Goal: Information Seeking & Learning: Learn about a topic

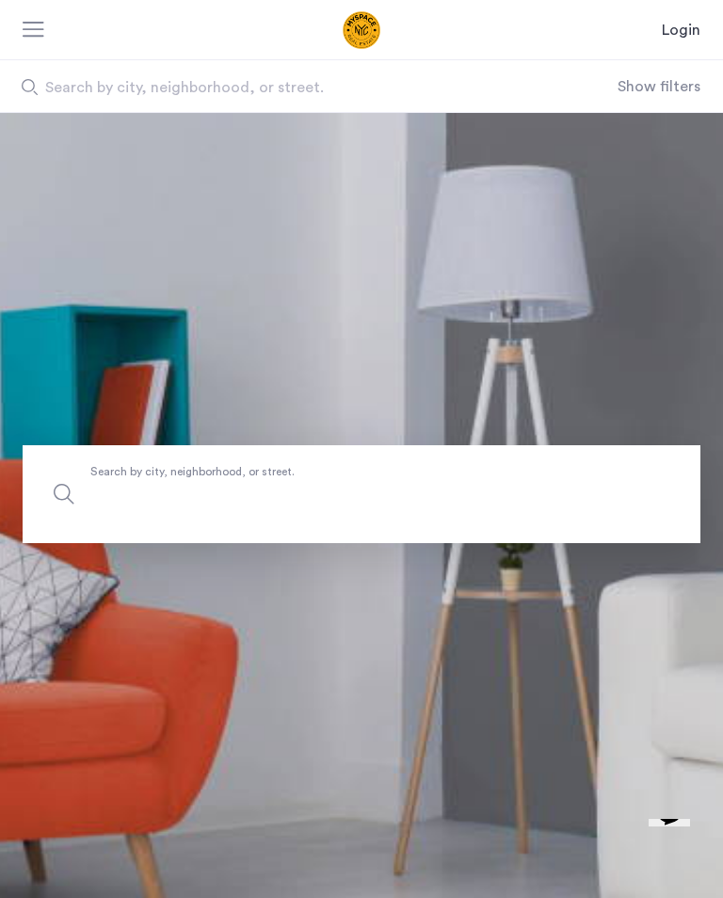
click at [592, 513] on input "Search by city, neighborhood, or street." at bounding box center [362, 494] width 678 height 98
type input "*"
type input "**"
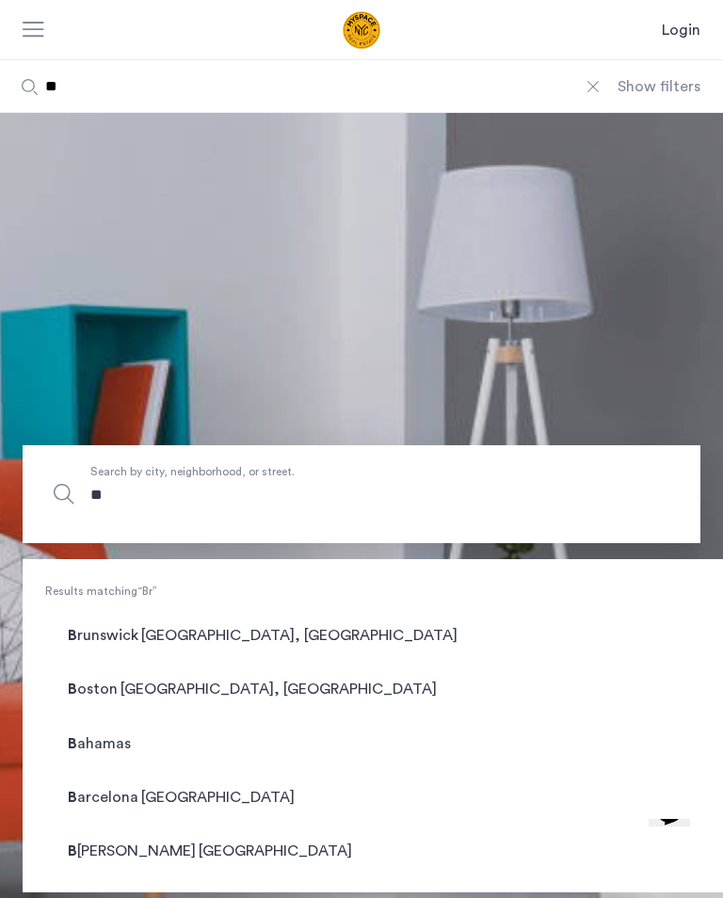
type input "***"
type input "****"
type input "*****"
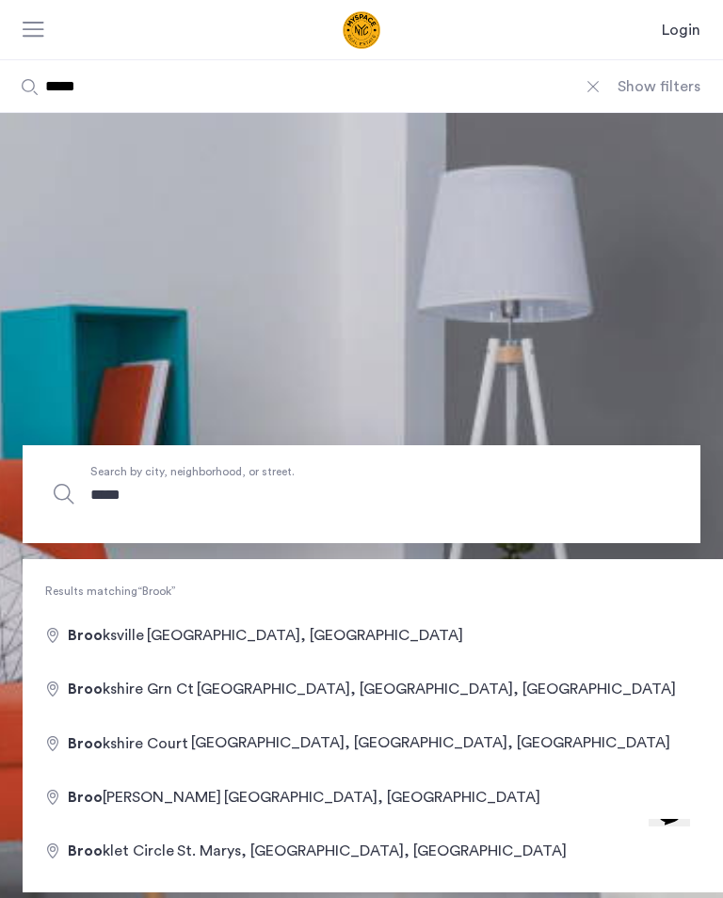
type input "******"
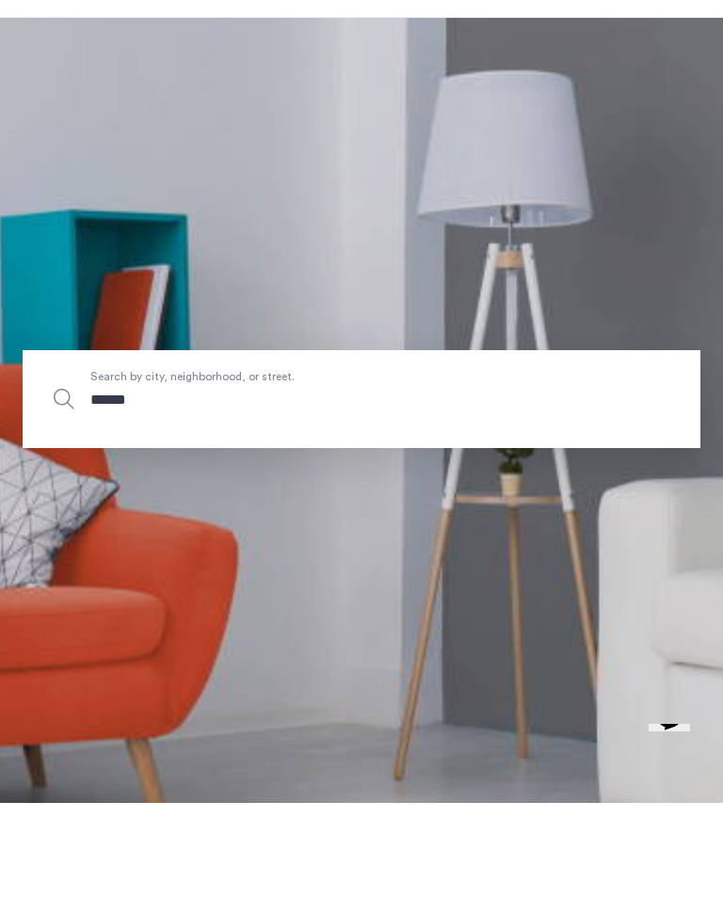
type input "*******"
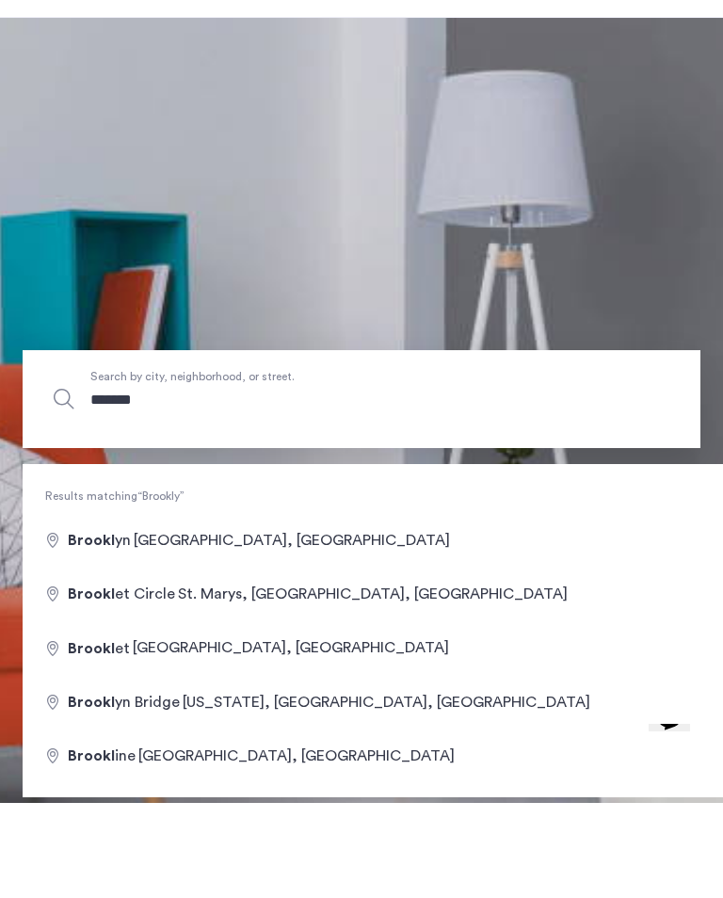
type input "********"
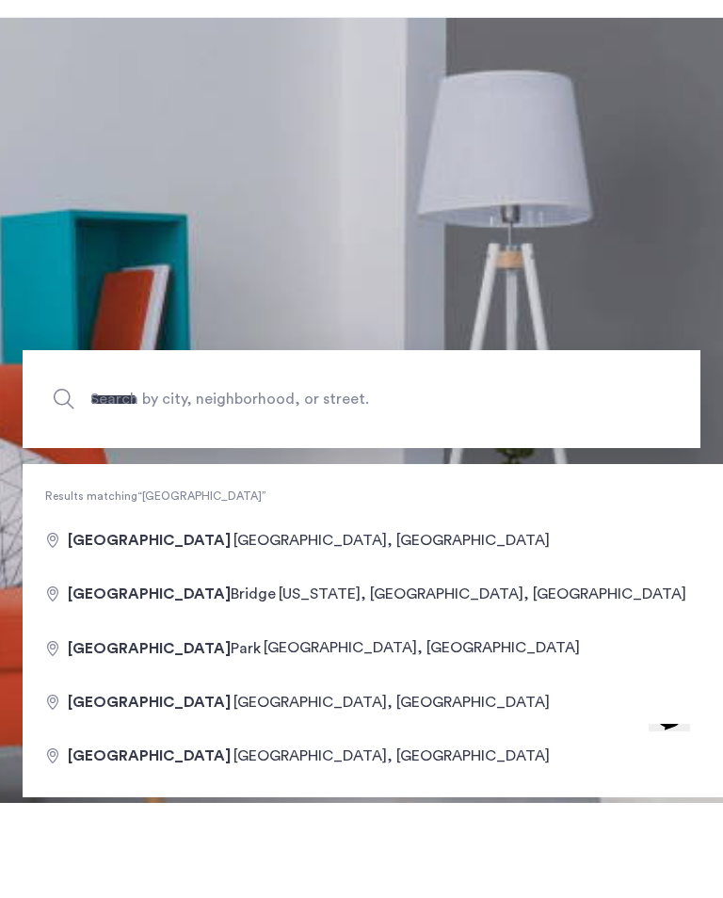
type input "**********"
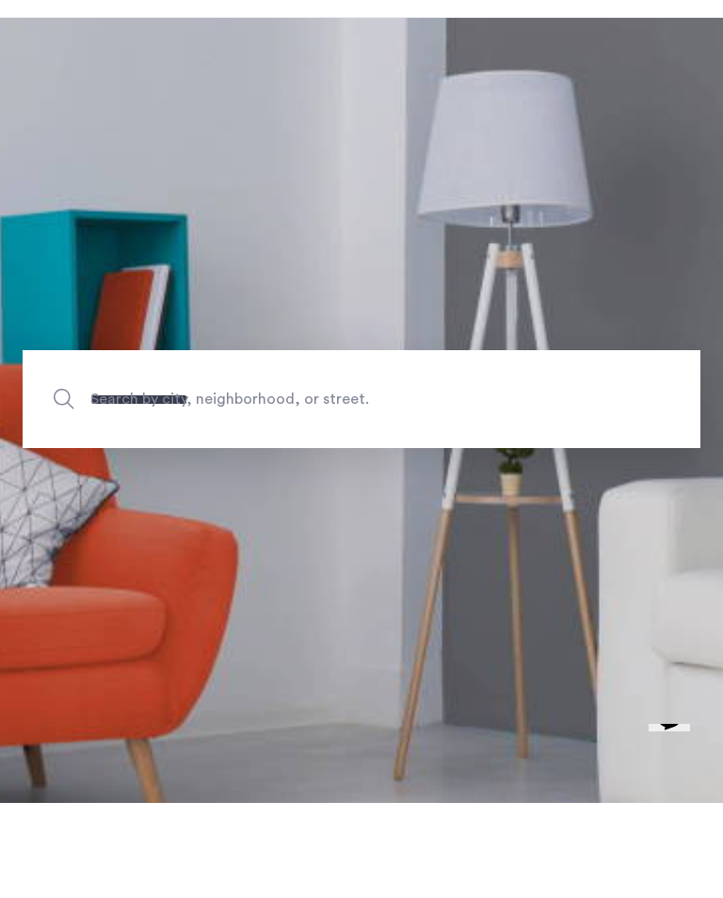
scroll to position [95, 0]
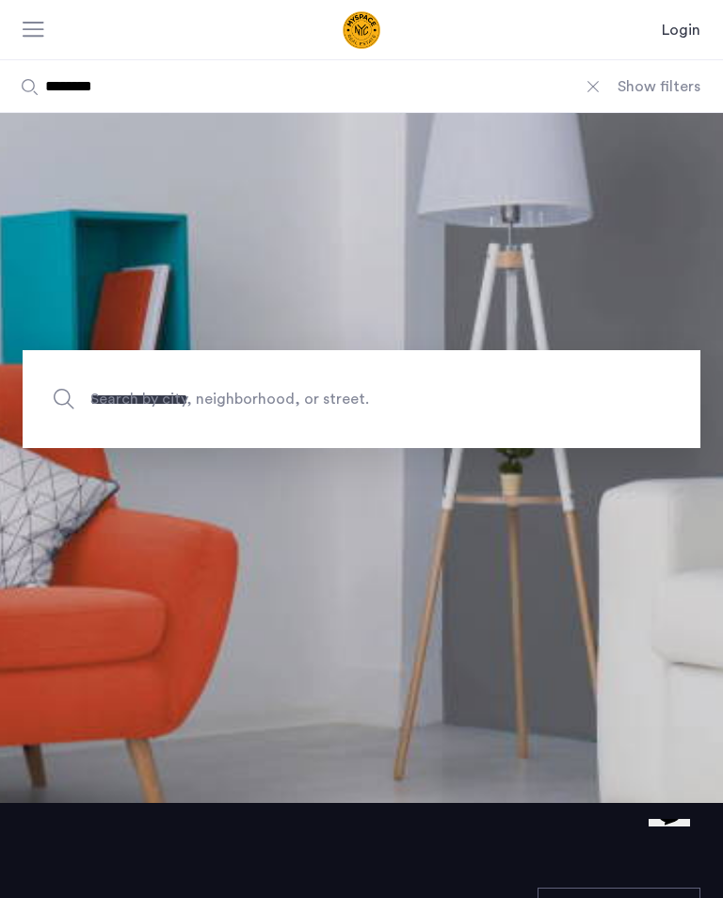
type input "**********"
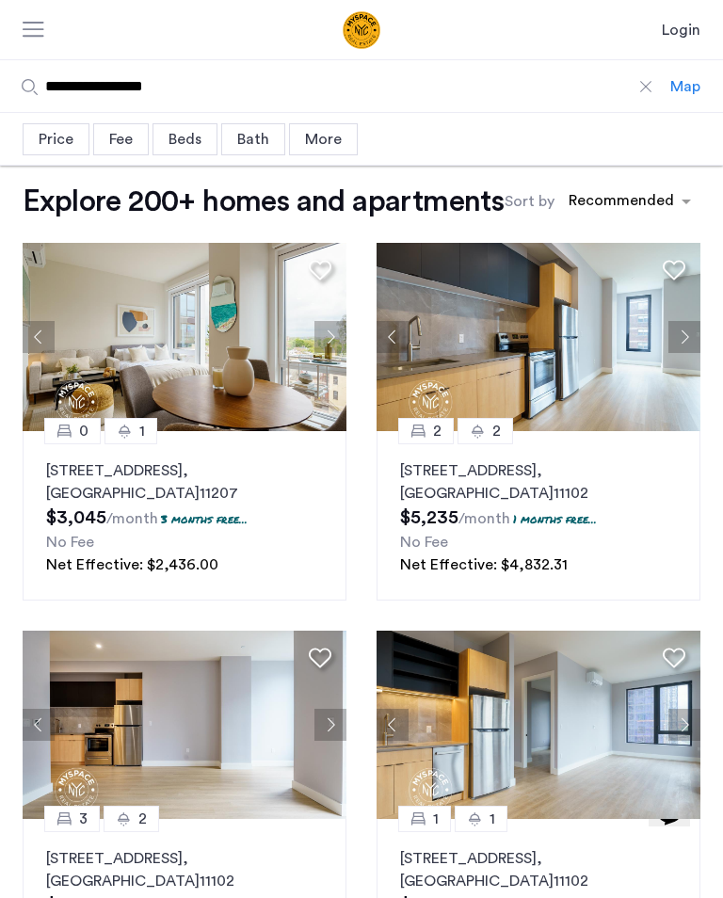
click at [127, 359] on img at bounding box center [185, 337] width 324 height 188
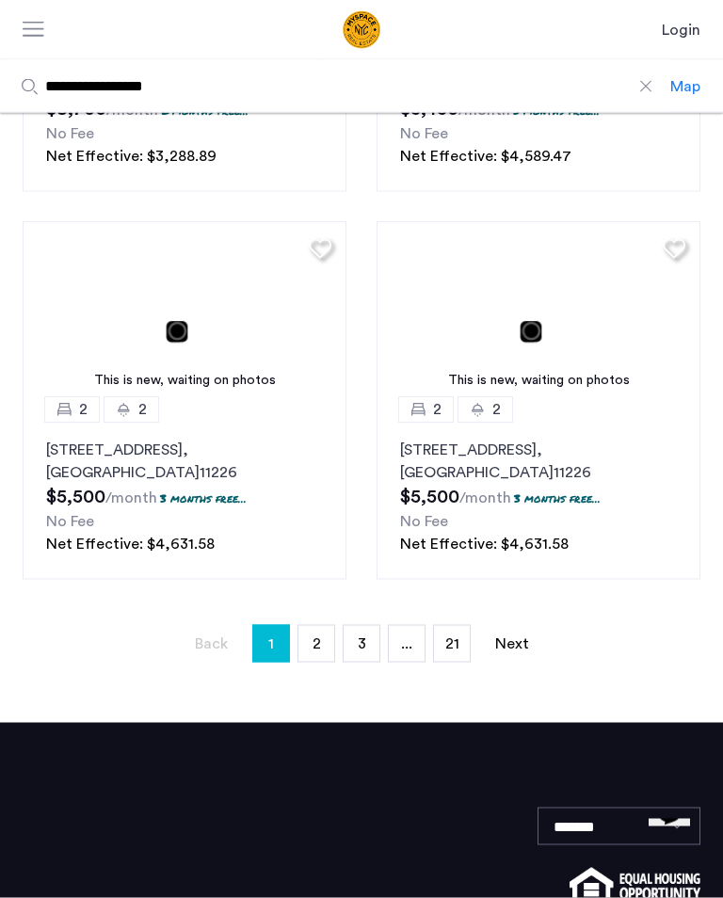
scroll to position [1960, 0]
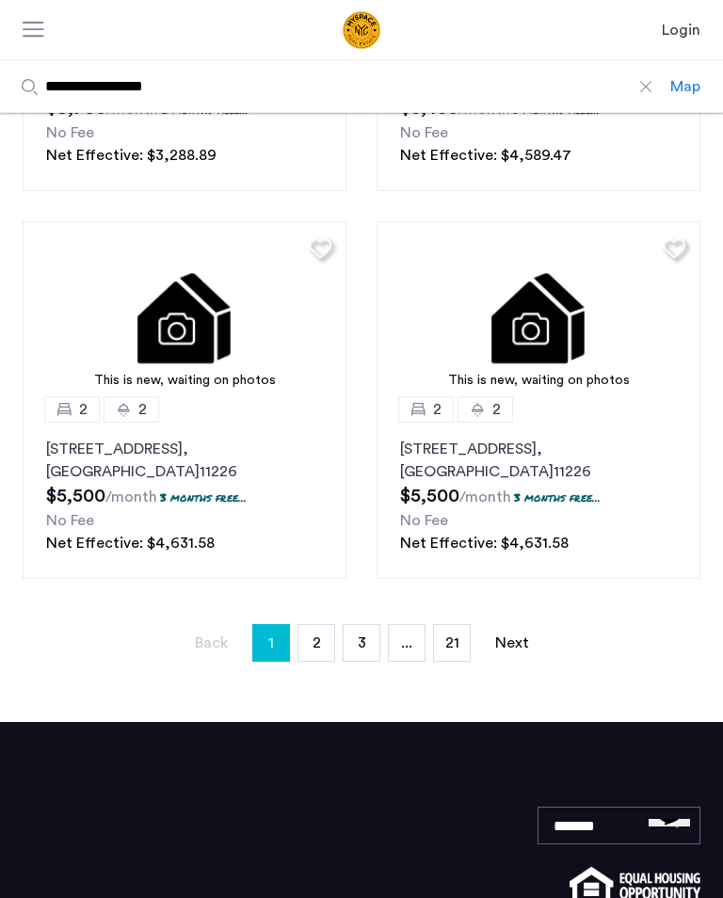
click at [527, 661] on link "Next page" at bounding box center [512, 643] width 38 height 36
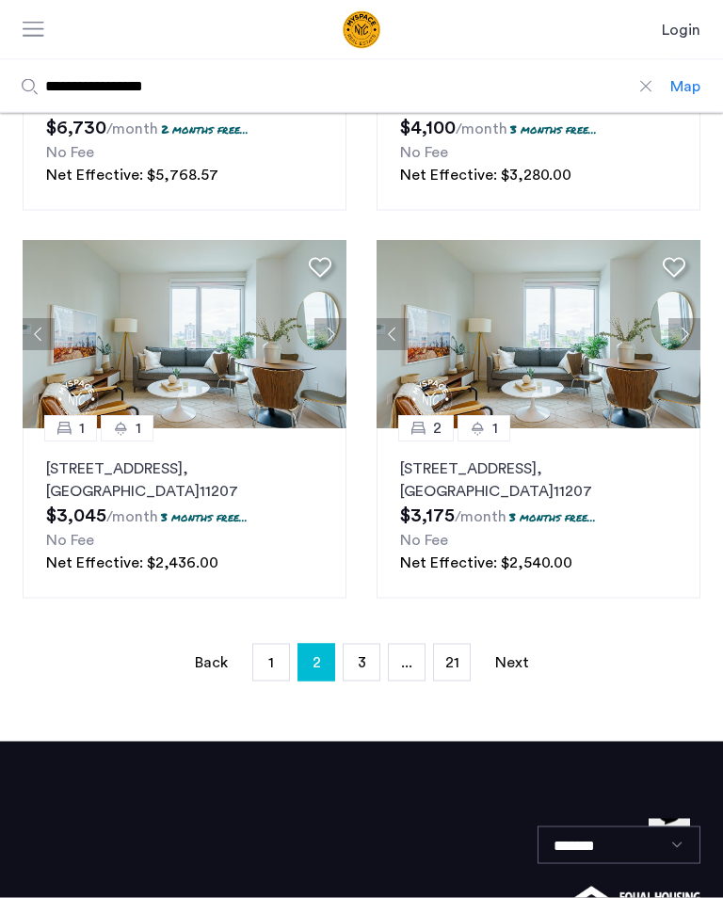
scroll to position [1941, 0]
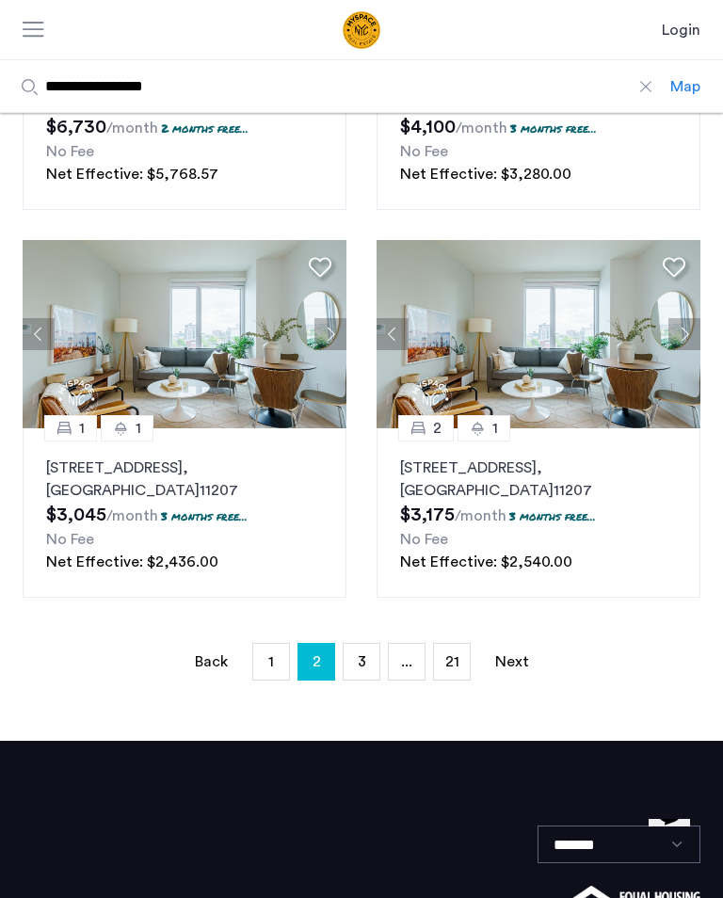
click at [207, 361] on img at bounding box center [185, 334] width 324 height 188
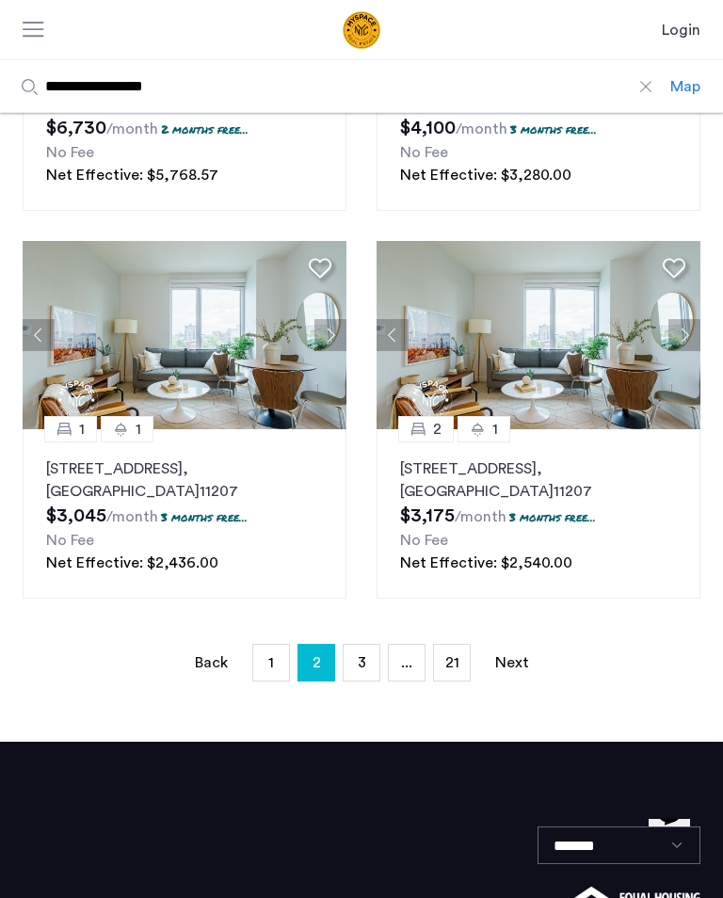
click at [514, 680] on link "Next page" at bounding box center [512, 663] width 38 height 36
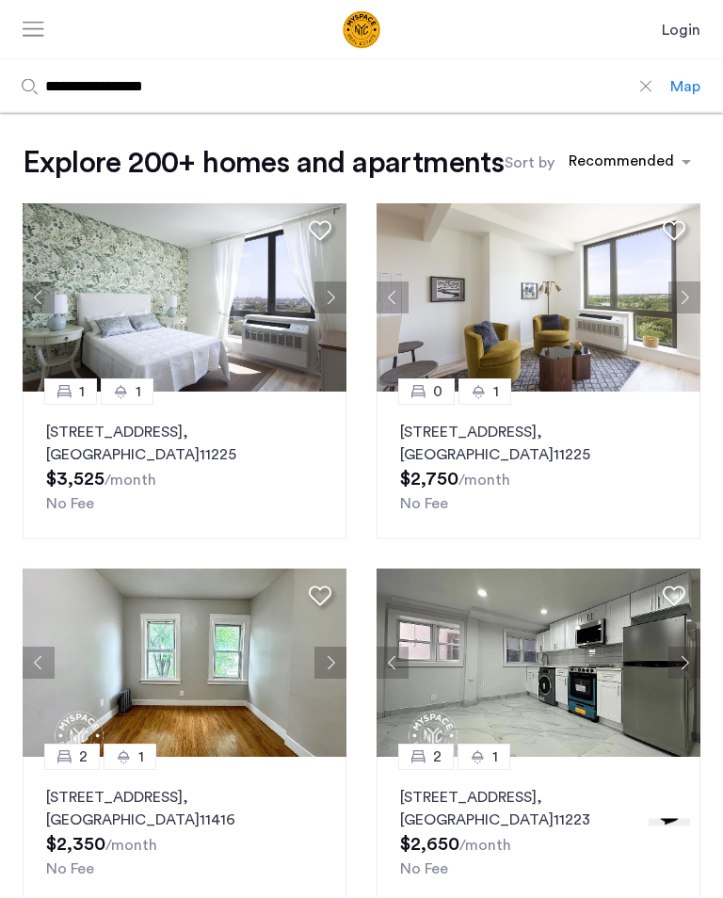
scroll to position [40, 0]
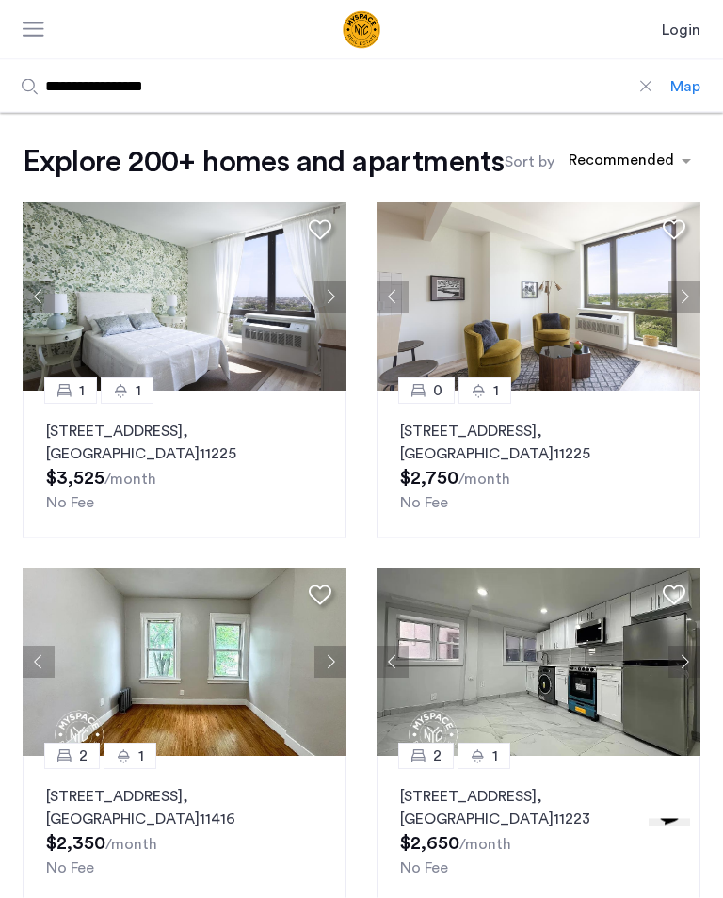
click at [625, 447] on div "0 1 626 Flatbush Ave, Unit 7K, Brooklyn , NY 11225 $2,750 /month No Fee" at bounding box center [538, 464] width 324 height 147
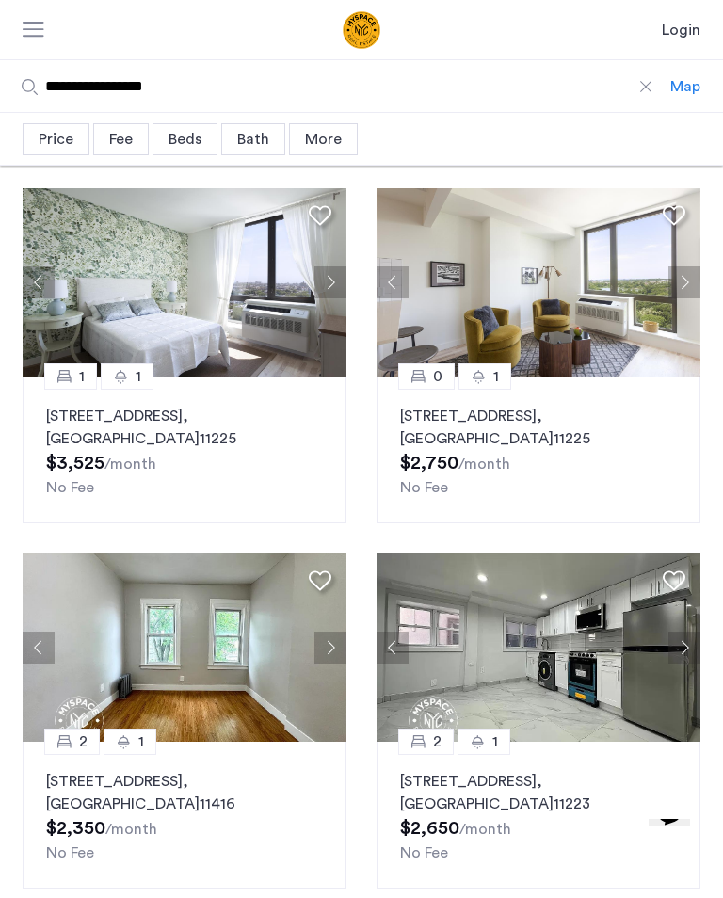
scroll to position [0, 0]
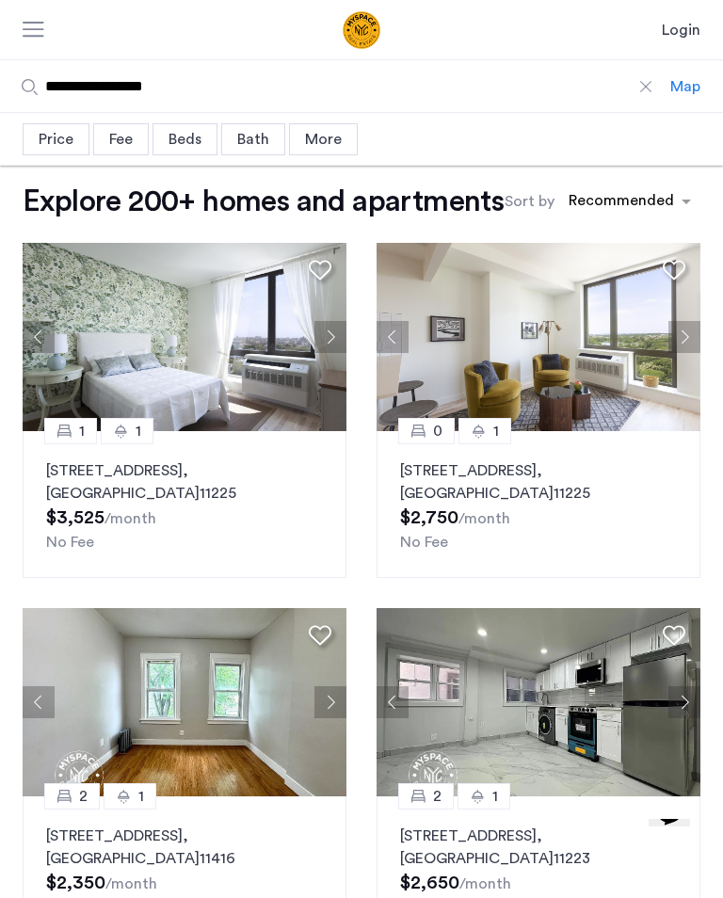
click at [331, 145] on div "More" at bounding box center [323, 139] width 69 height 32
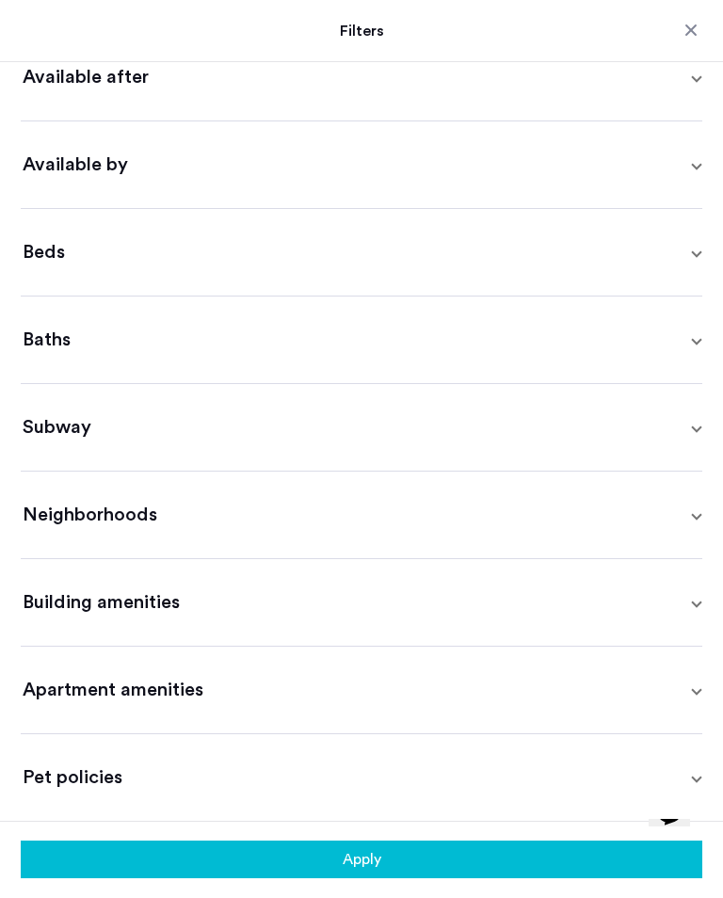
scroll to position [203, 0]
click at [548, 503] on span "Neighborhoods" at bounding box center [358, 515] width 670 height 26
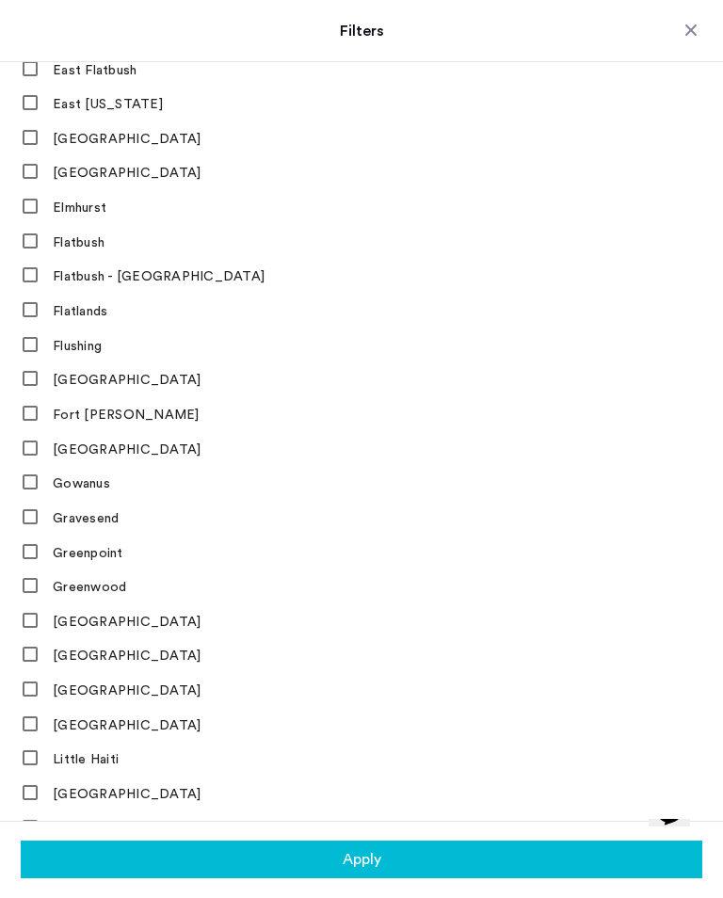
scroll to position [1538, 0]
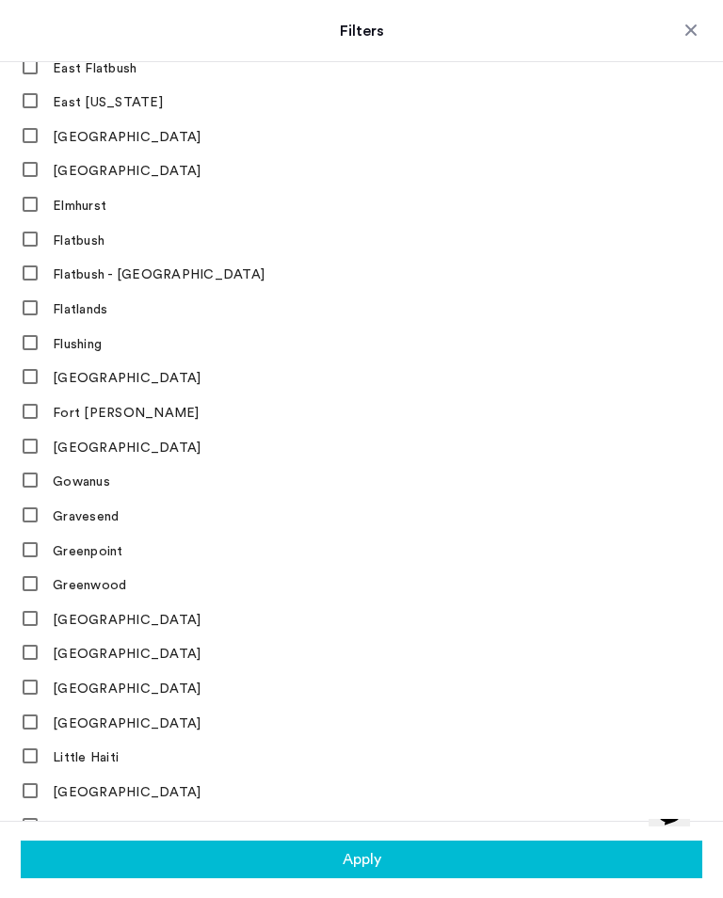
click at [63, 559] on label "Greenpoint" at bounding box center [86, 551] width 74 height 15
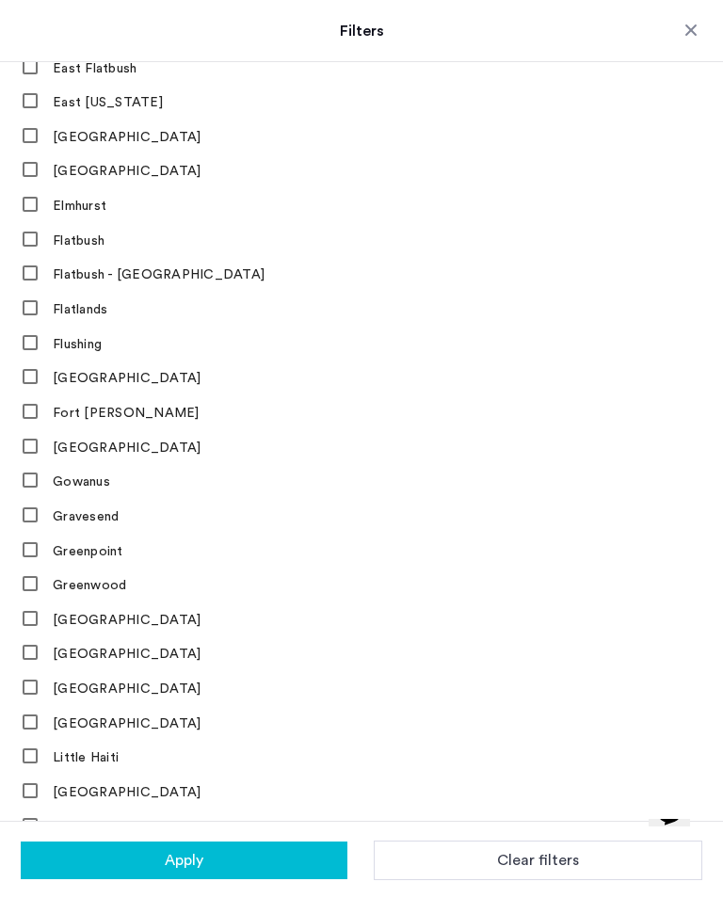
click at [151, 853] on button "Apply" at bounding box center [184, 860] width 327 height 38
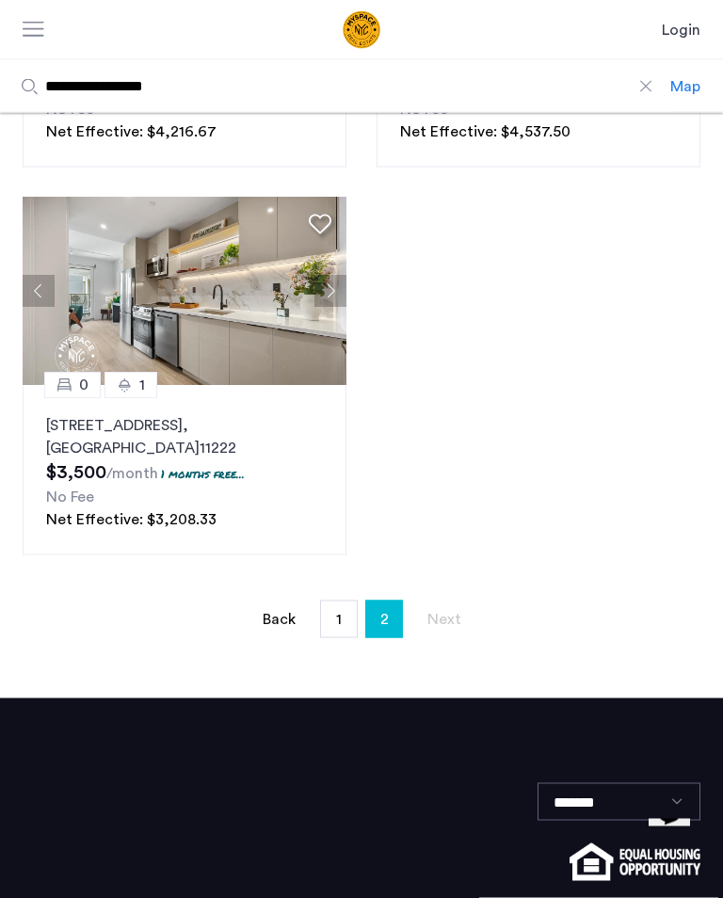
scroll to position [434, 0]
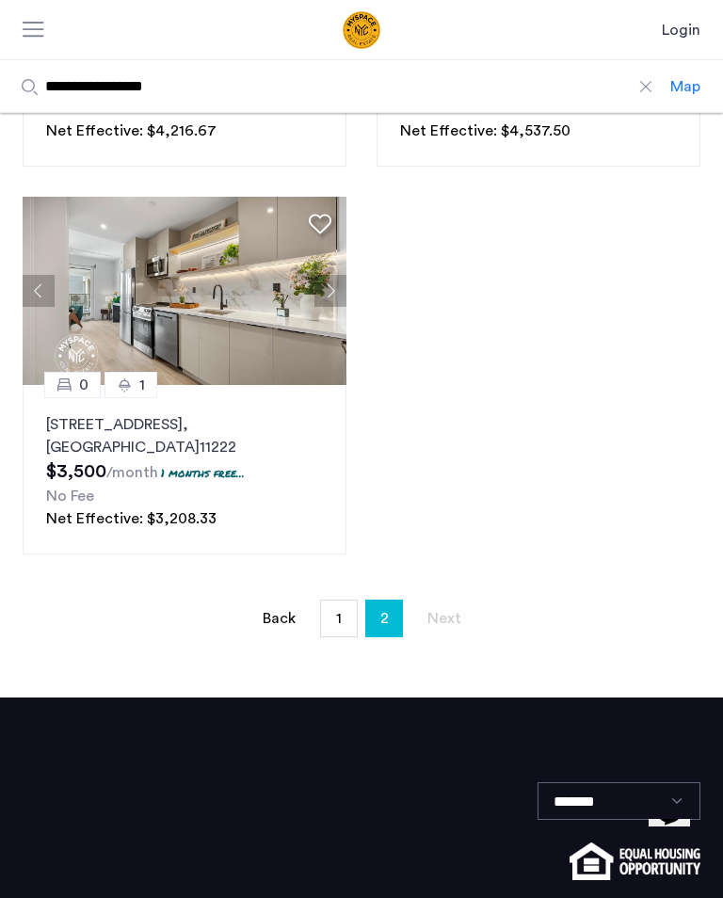
click at [334, 617] on link "page 1" at bounding box center [339, 618] width 36 height 36
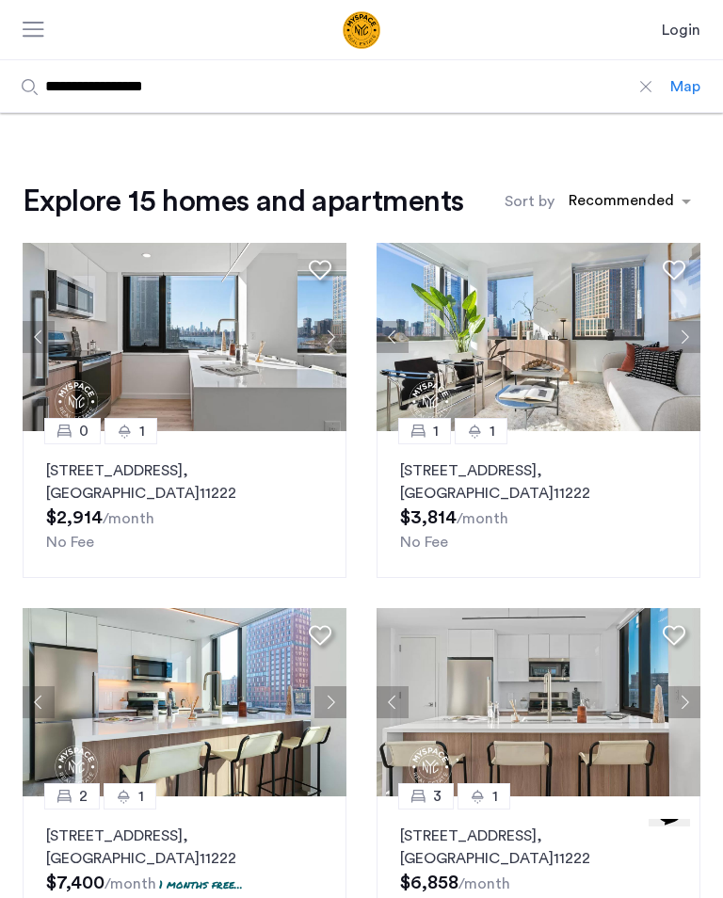
click at [79, 479] on p "77 Commercial Street, Unit 102S, Brooklyn , NY 11222" at bounding box center [184, 481] width 277 height 45
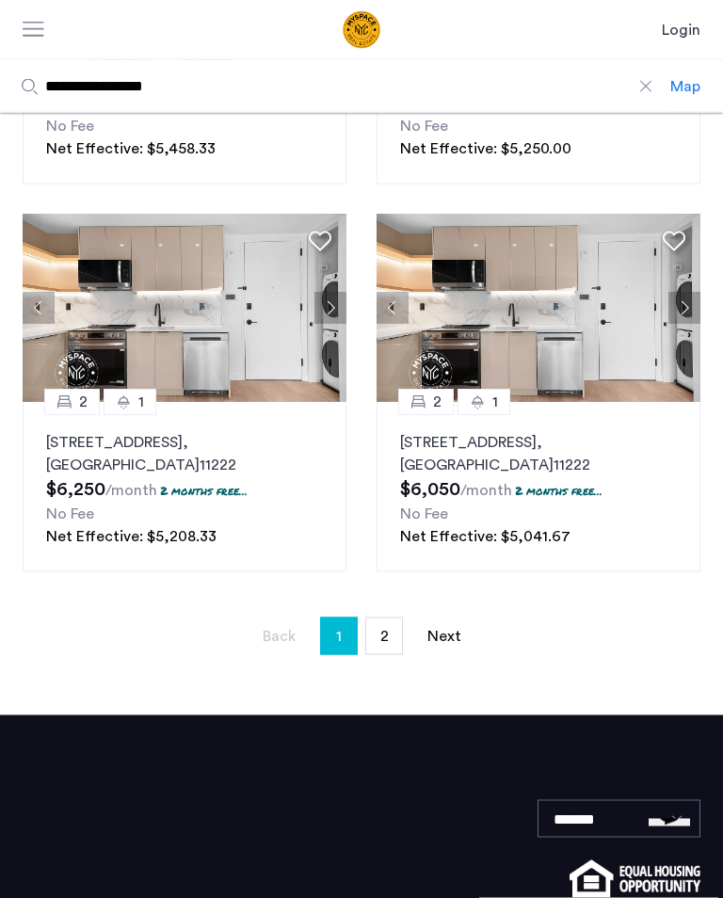
scroll to position [1945, 0]
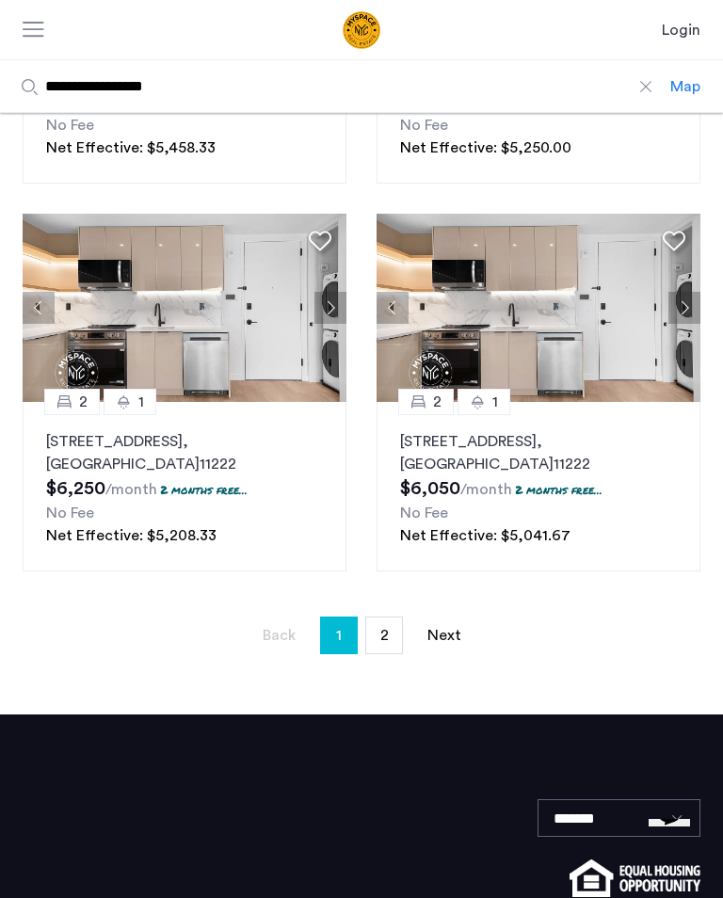
click at [450, 629] on link "Next page" at bounding box center [444, 635] width 38 height 36
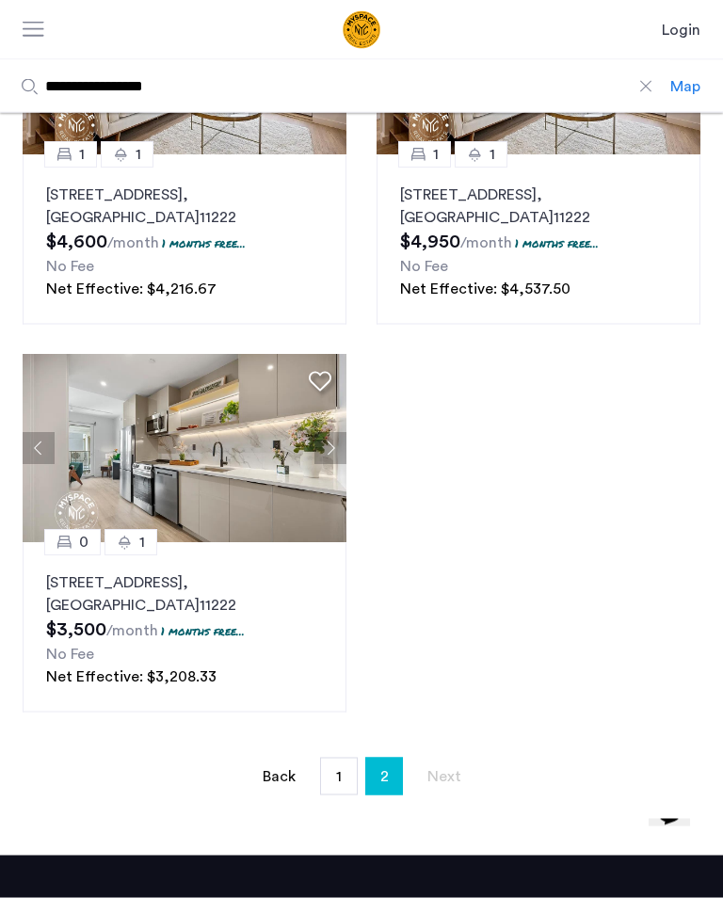
scroll to position [277, 0]
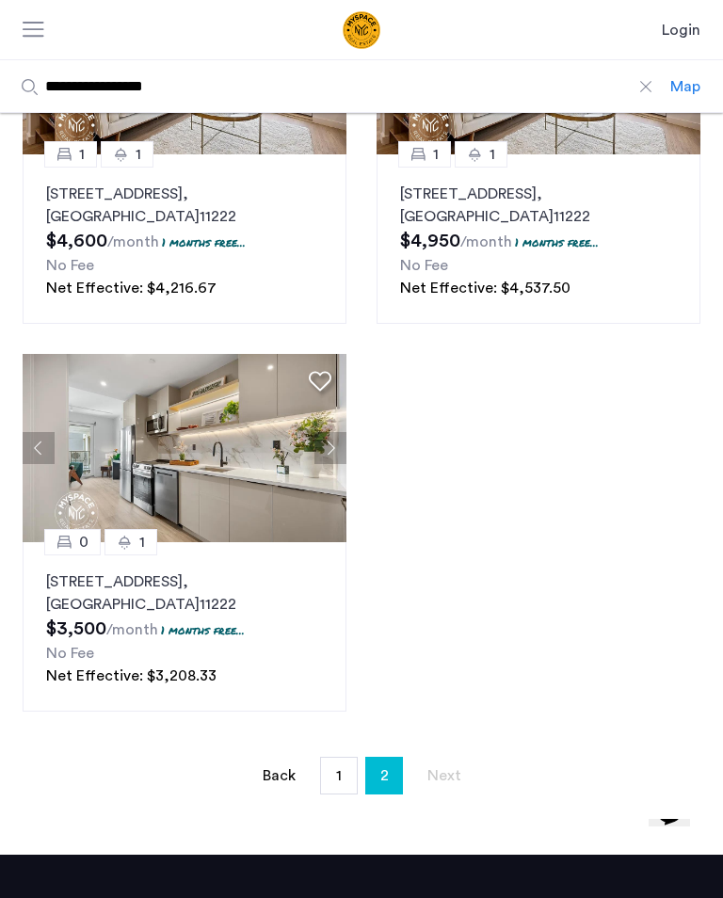
click at [143, 582] on p "79 Quay Street, Unit 301, Brooklyn , NY 11222" at bounding box center [184, 592] width 277 height 45
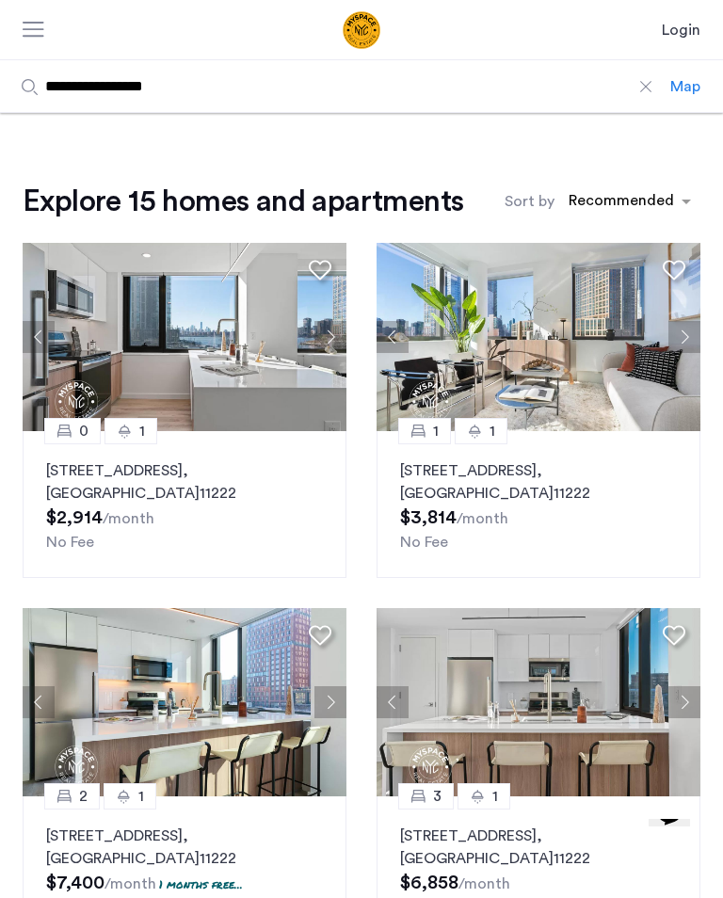
scroll to position [291, 0]
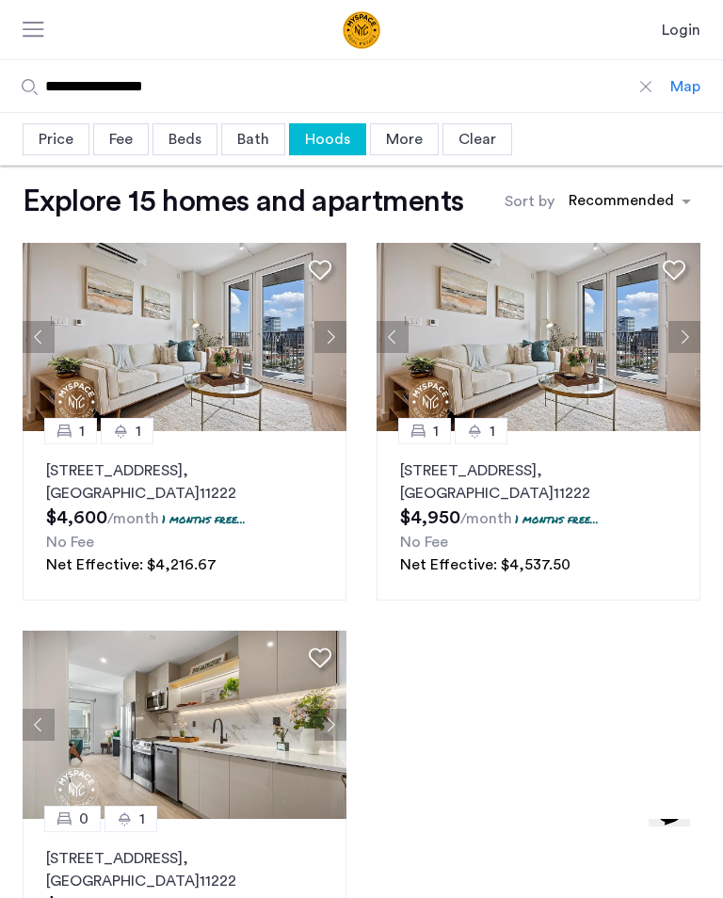
scroll to position [291, 0]
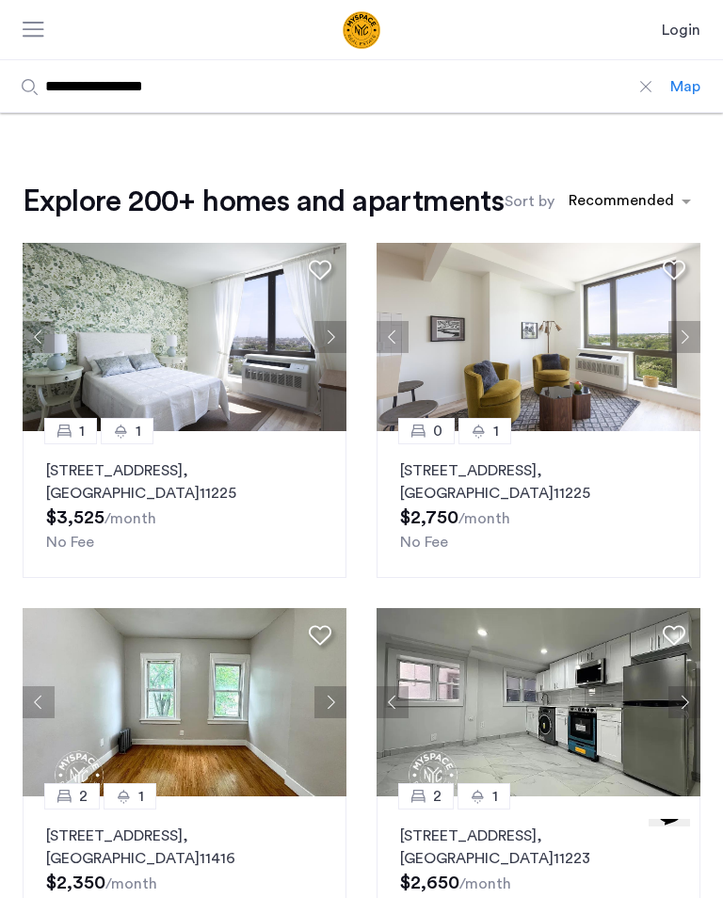
scroll to position [291, 0]
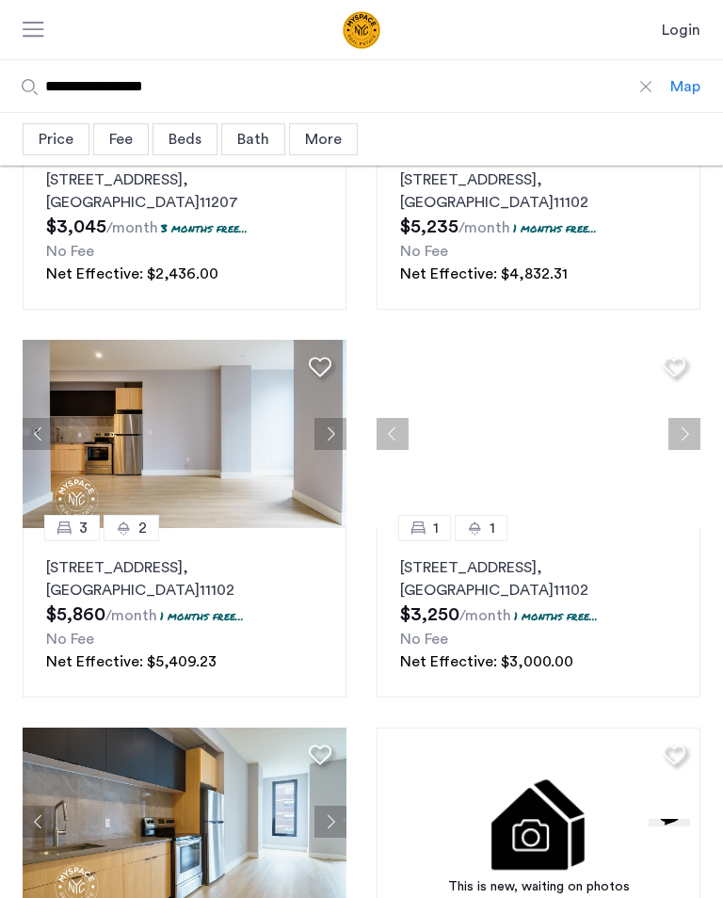
scroll to position [29, 0]
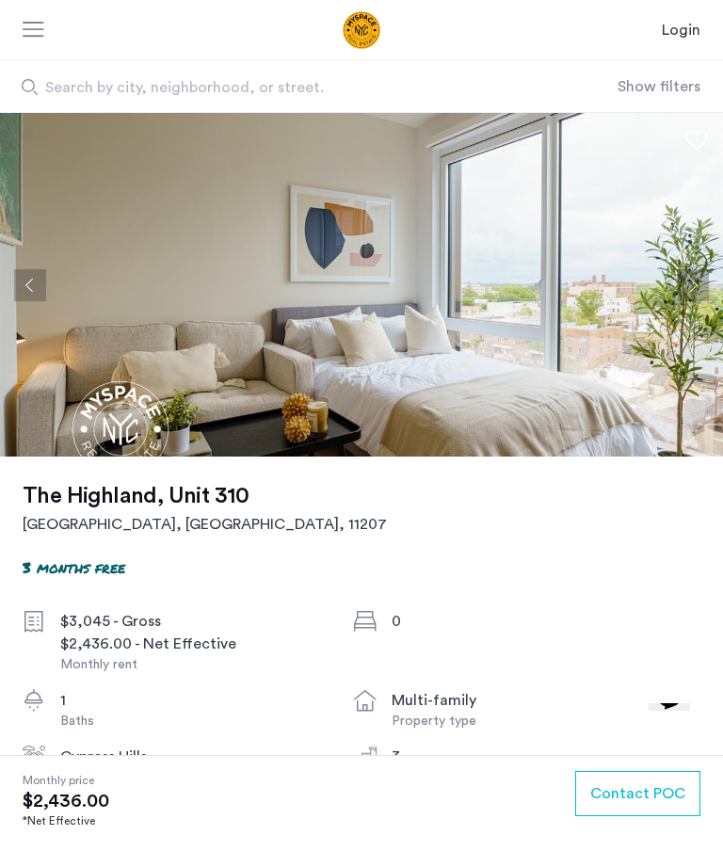
click at [695, 280] on button "Next apartment" at bounding box center [693, 285] width 32 height 32
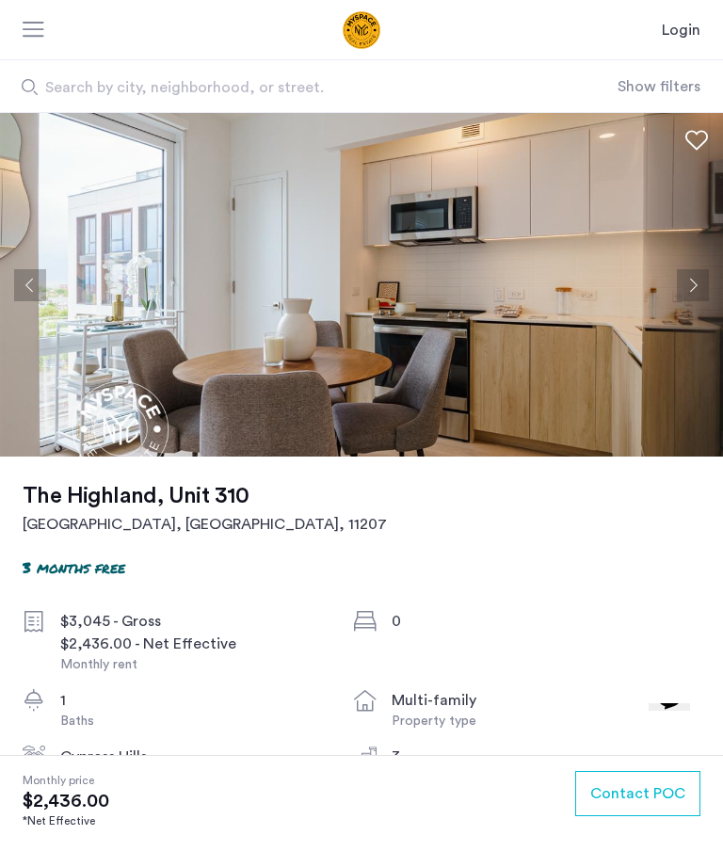
click at [696, 296] on button "Next apartment" at bounding box center [693, 285] width 32 height 32
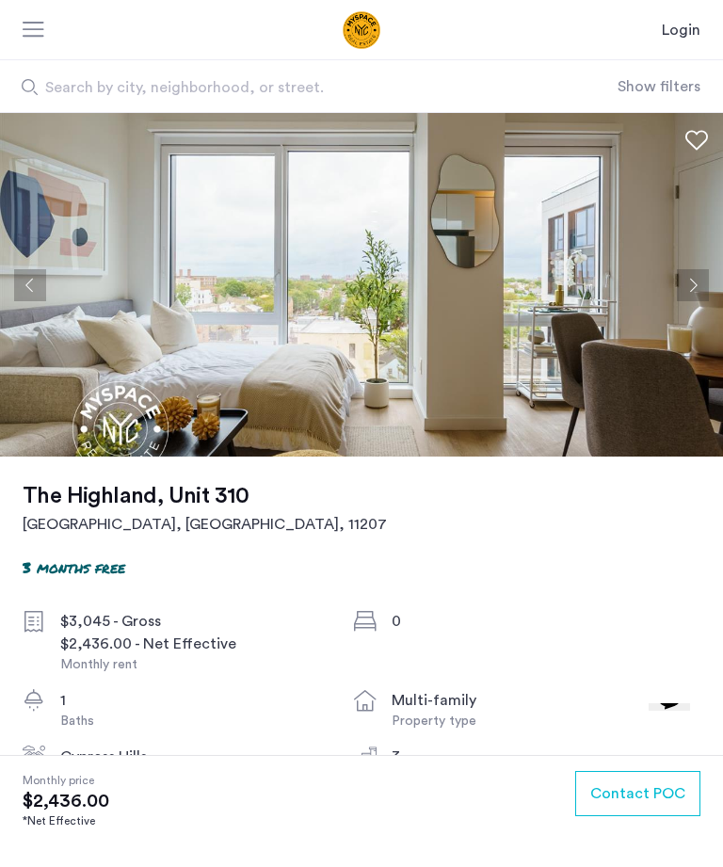
click at [695, 295] on button "Next apartment" at bounding box center [693, 285] width 32 height 32
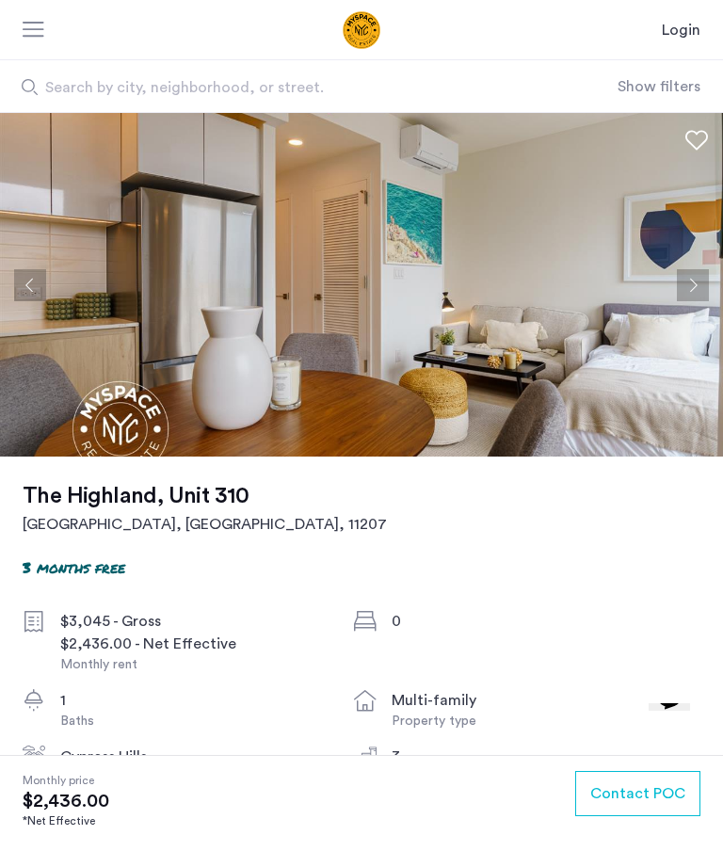
click at [694, 297] on button "Next apartment" at bounding box center [693, 285] width 32 height 32
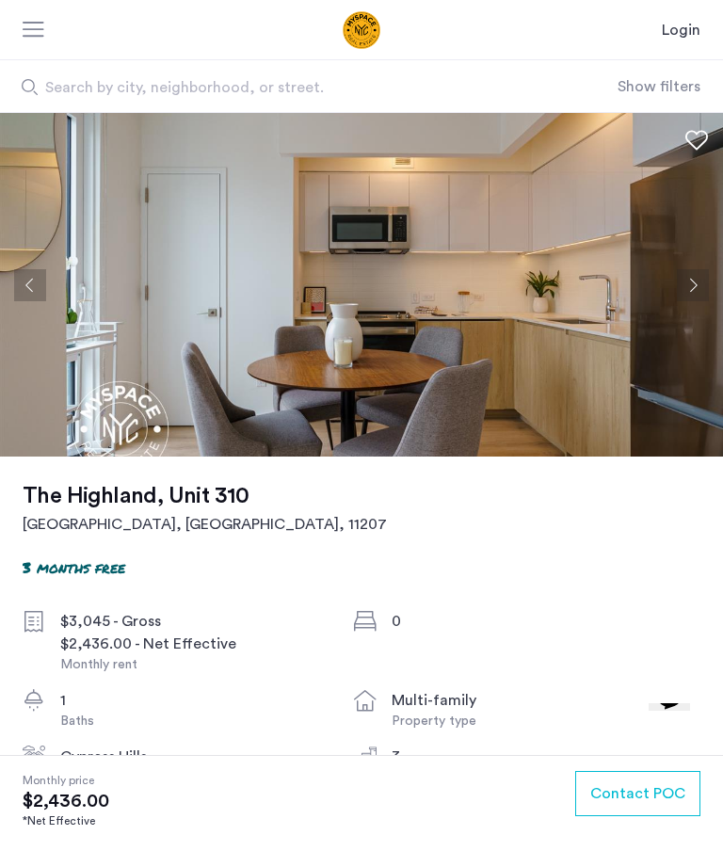
click at [695, 297] on button "Next apartment" at bounding box center [693, 285] width 32 height 32
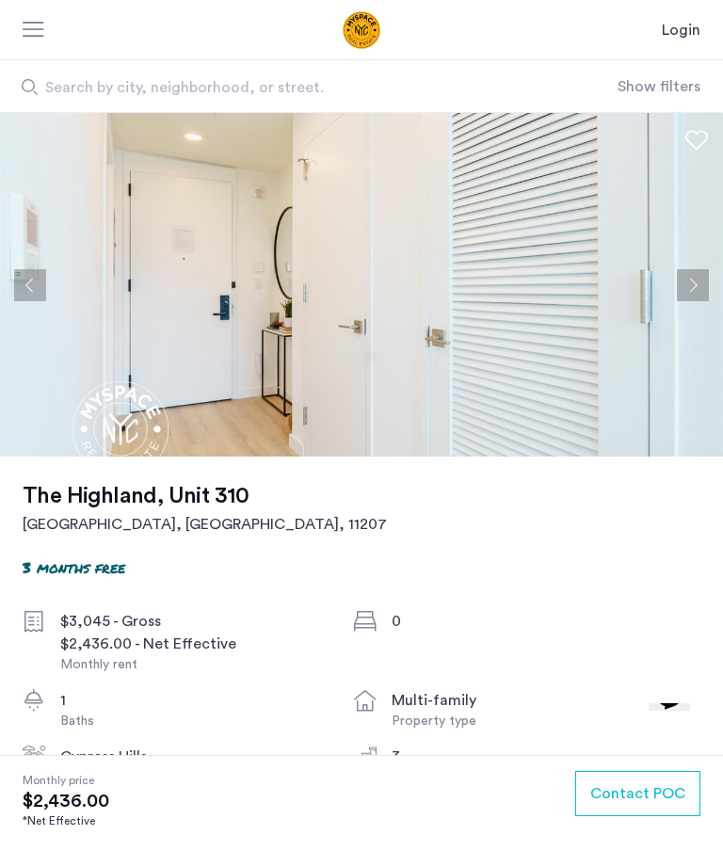
click at [694, 298] on button "Next apartment" at bounding box center [693, 285] width 32 height 32
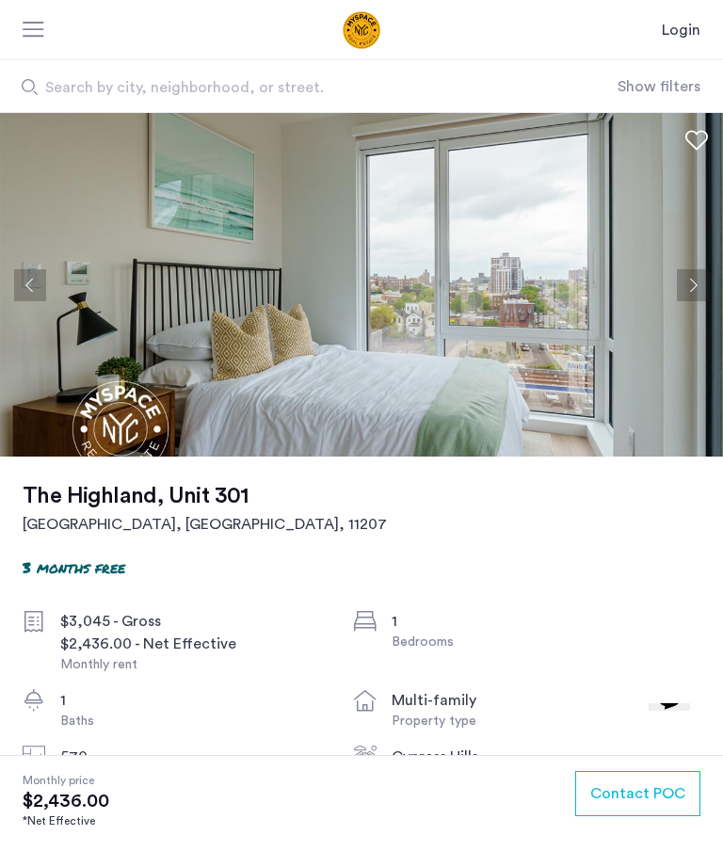
click at [710, 274] on img at bounding box center [361, 284] width 723 height 343
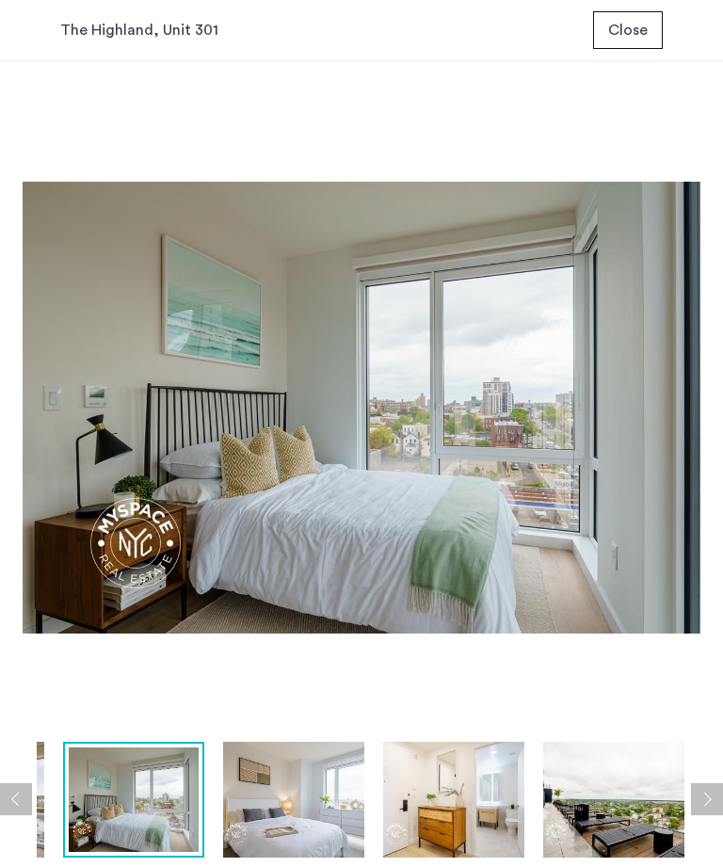
click at [600, 439] on img at bounding box center [362, 408] width 678 height 648
click at [615, 794] on img at bounding box center [613, 800] width 141 height 116
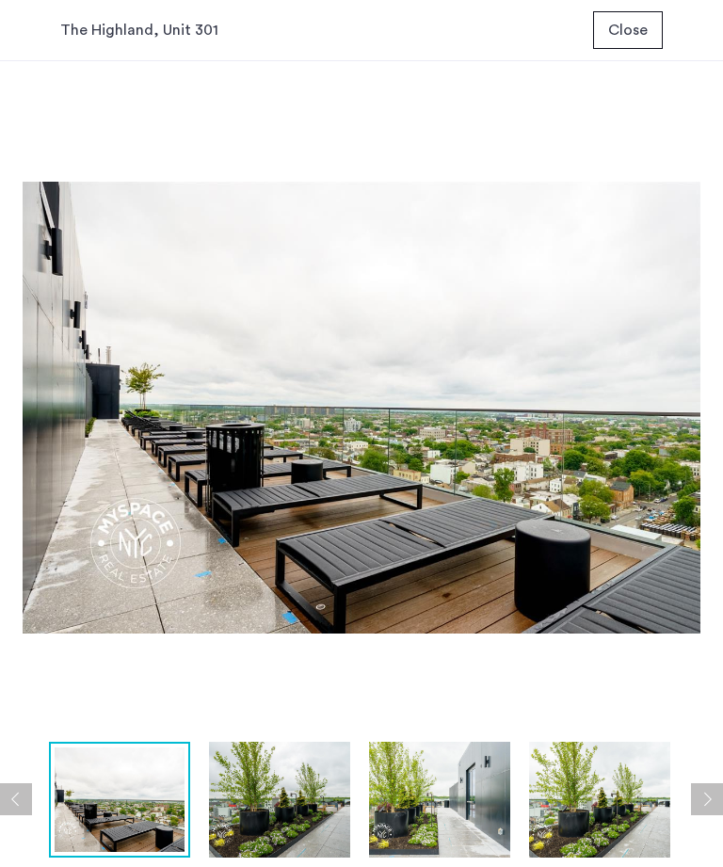
click at [456, 781] on img at bounding box center [439, 800] width 141 height 116
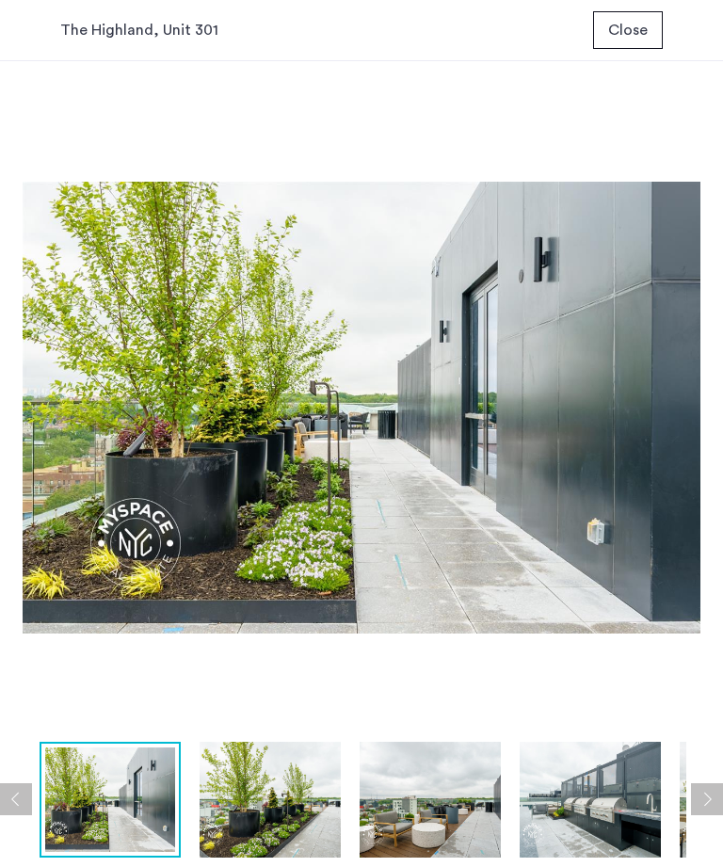
click at [336, 751] on img at bounding box center [270, 800] width 141 height 116
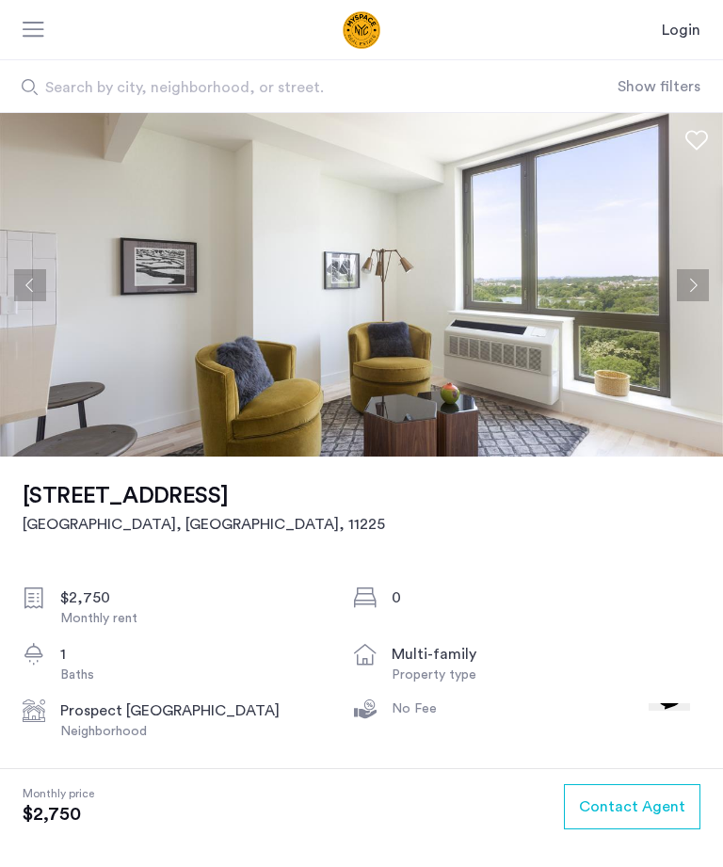
click at [694, 278] on button "Next apartment" at bounding box center [693, 285] width 32 height 32
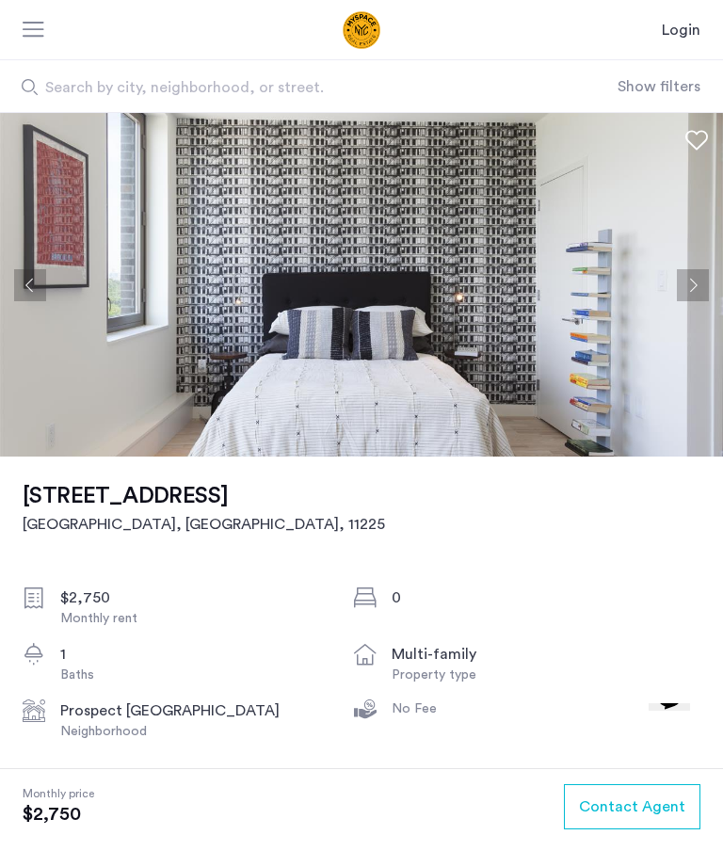
click at [706, 290] on button "Next apartment" at bounding box center [693, 285] width 32 height 32
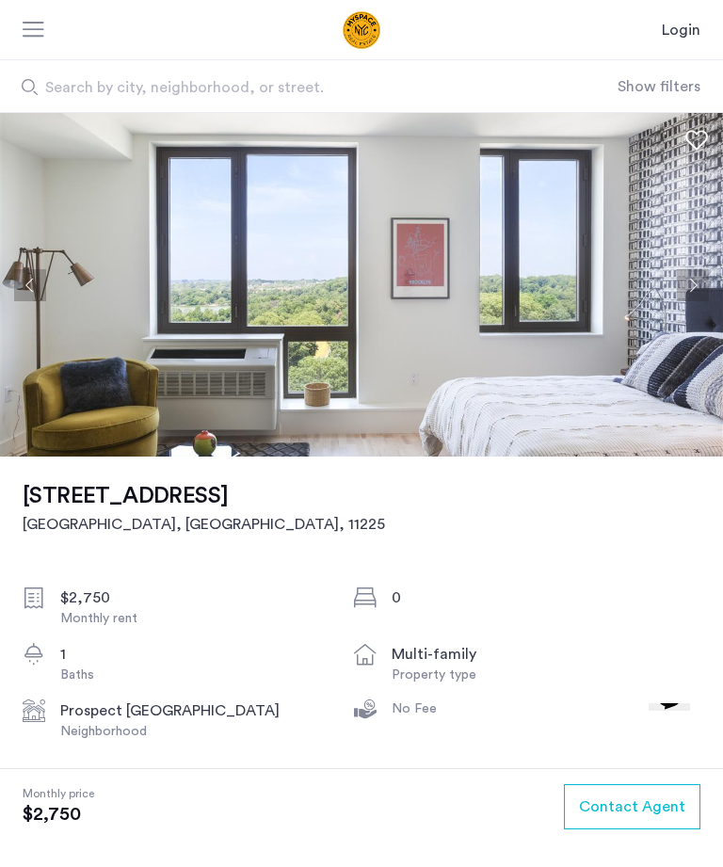
click at [709, 289] on img at bounding box center [361, 284] width 723 height 343
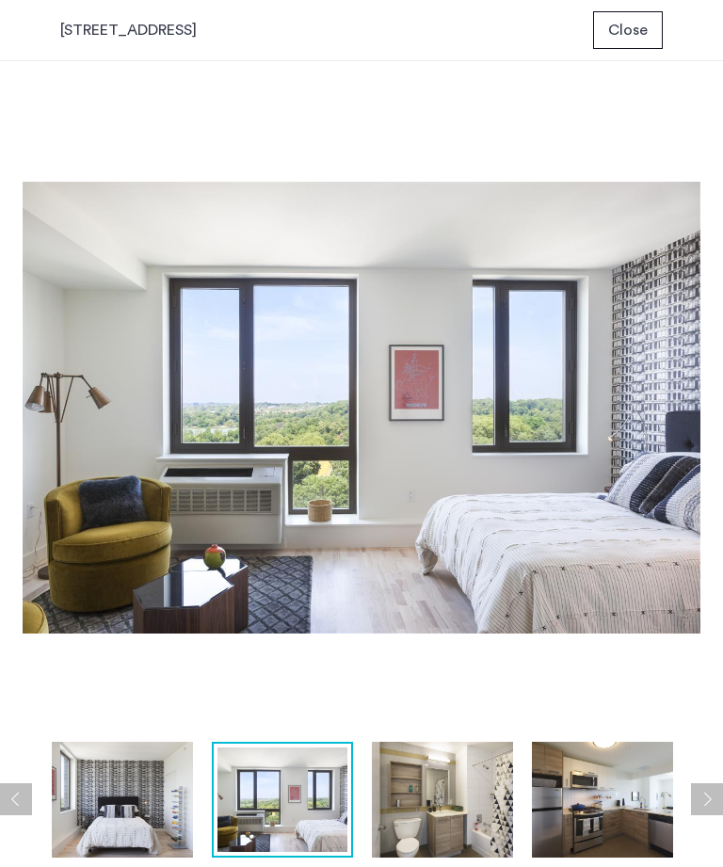
click at [653, 28] on button "Close" at bounding box center [628, 30] width 70 height 38
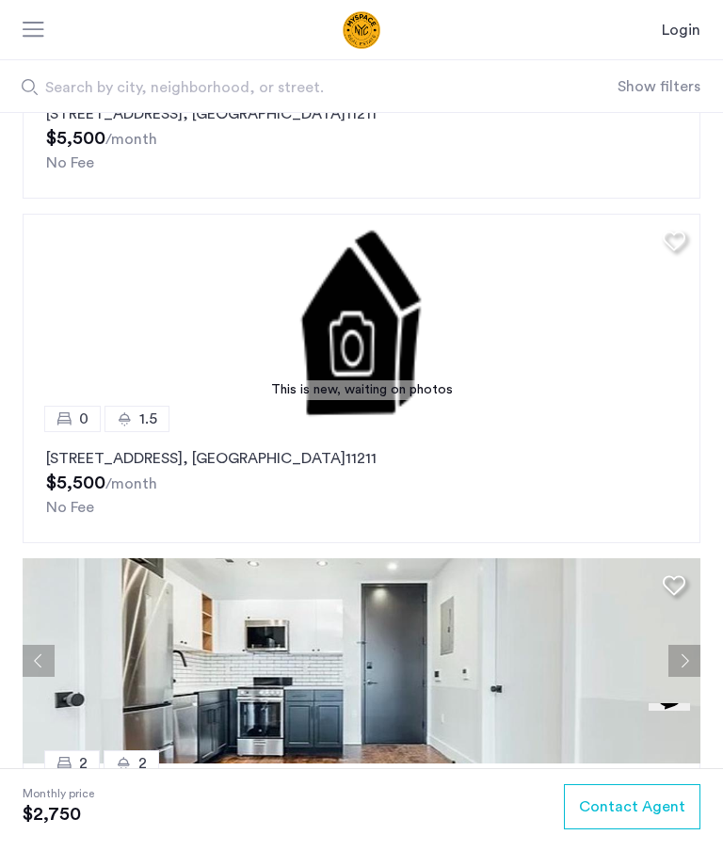
scroll to position [2101, 0]
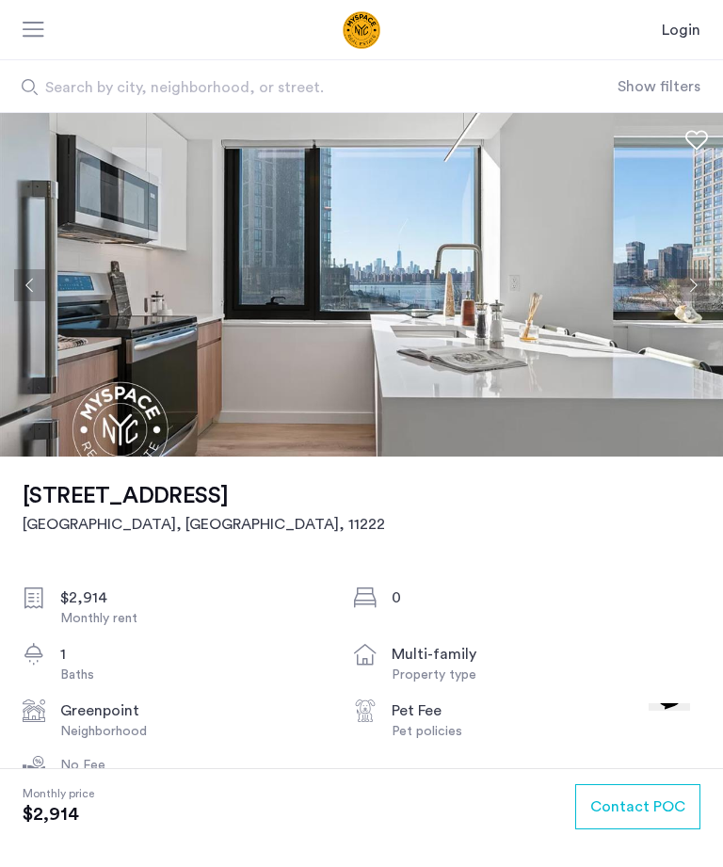
click at [686, 279] on button "Next apartment" at bounding box center [693, 285] width 32 height 32
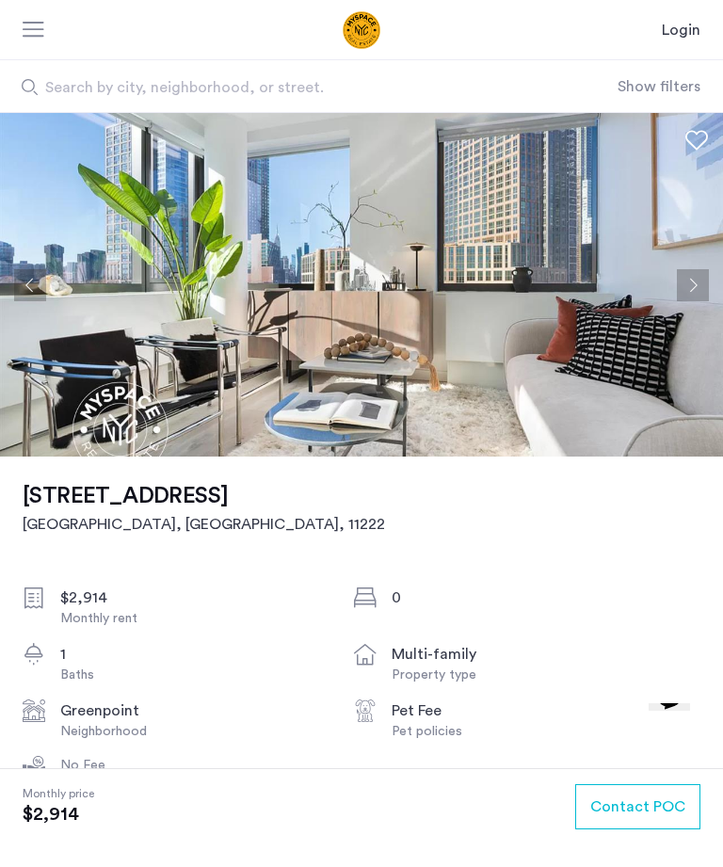
click at [690, 288] on button "Next apartment" at bounding box center [693, 285] width 32 height 32
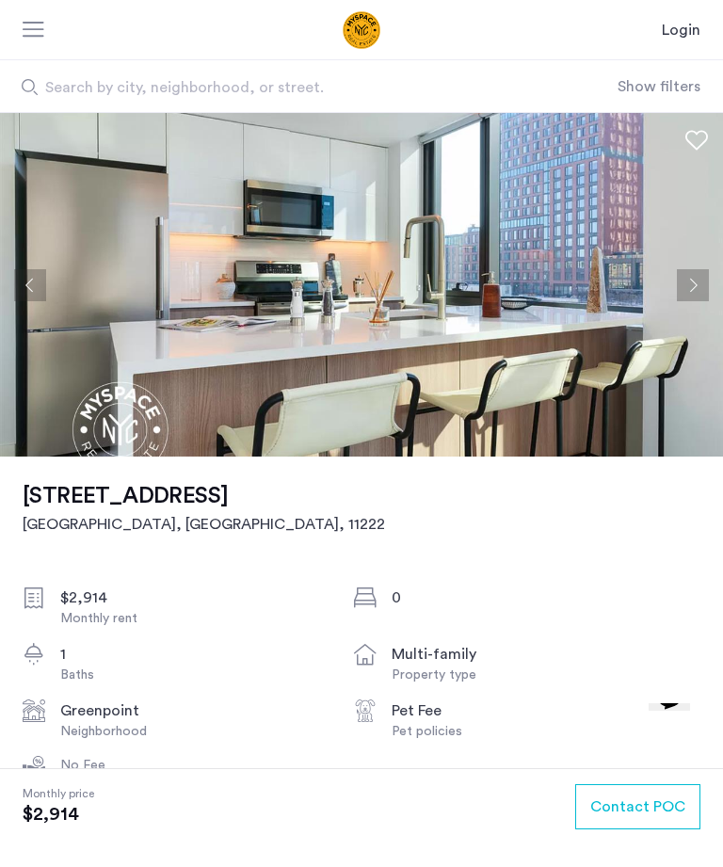
click at [687, 290] on button "Next apartment" at bounding box center [693, 285] width 32 height 32
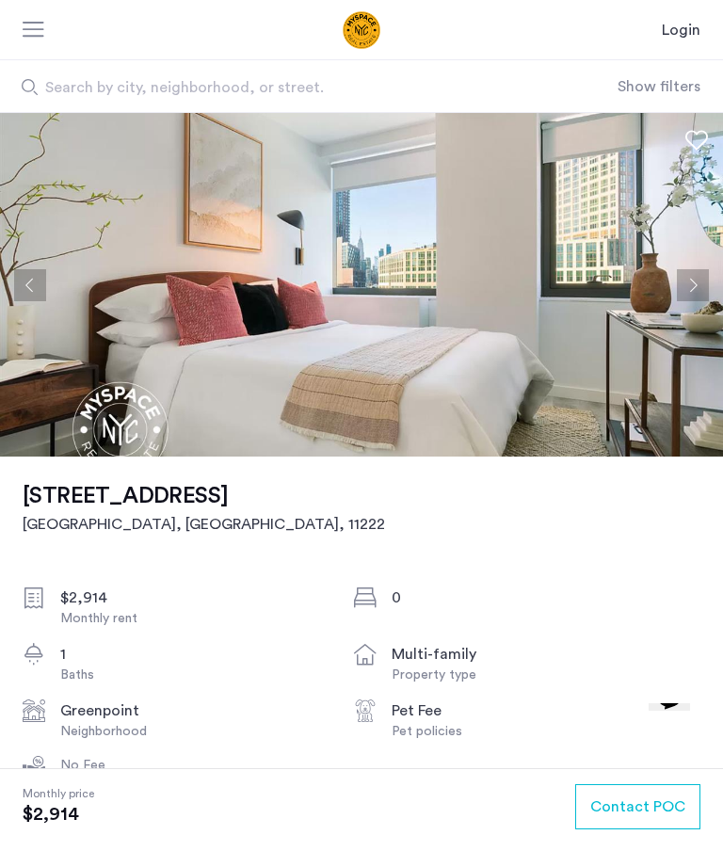
click at [689, 290] on button "Next apartment" at bounding box center [693, 285] width 32 height 32
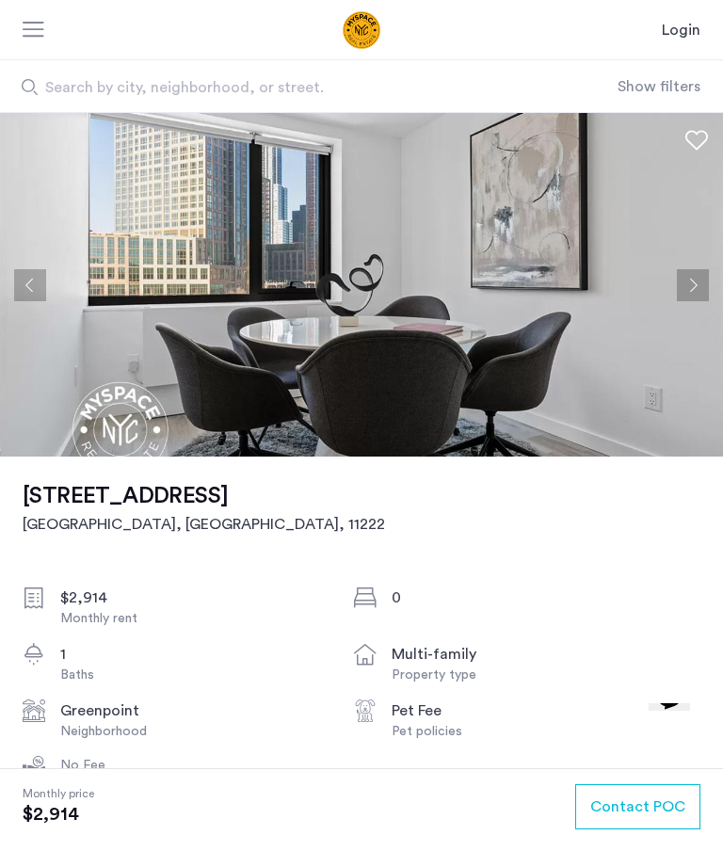
click at [688, 293] on button "Next apartment" at bounding box center [693, 285] width 32 height 32
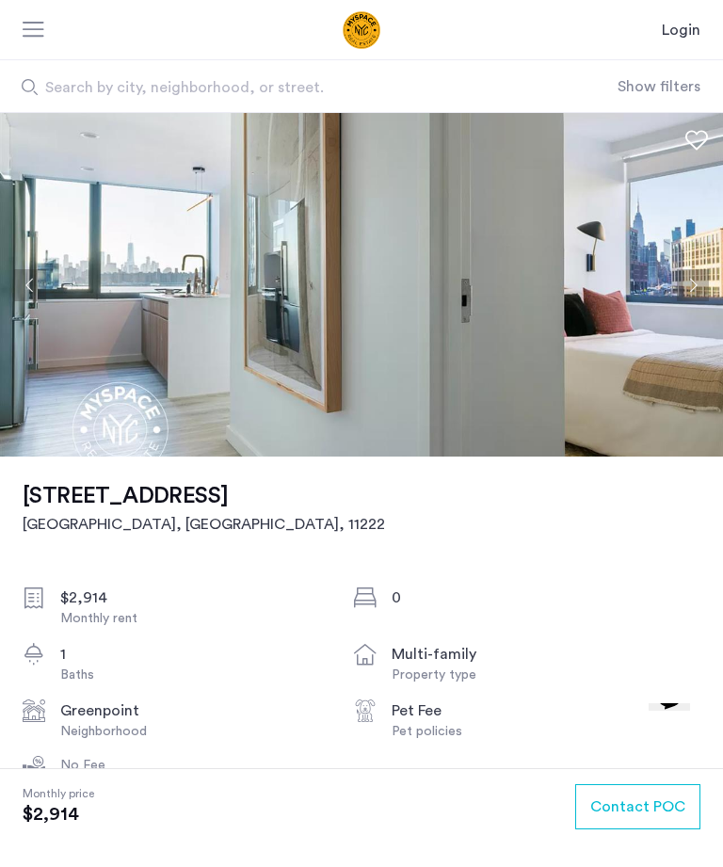
click at [689, 289] on button "Next apartment" at bounding box center [693, 285] width 32 height 32
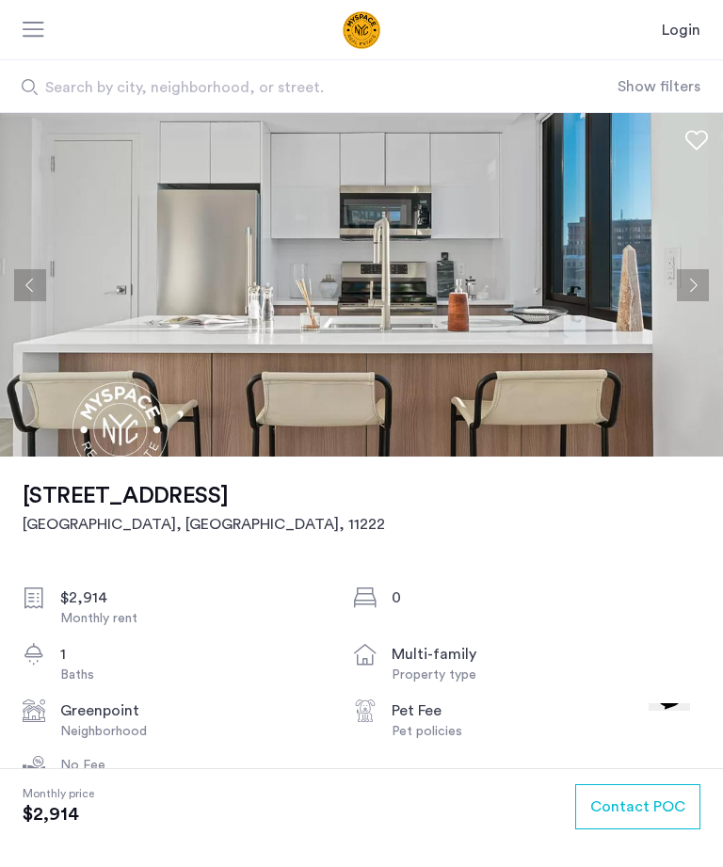
click at [688, 291] on button "Next apartment" at bounding box center [693, 285] width 32 height 32
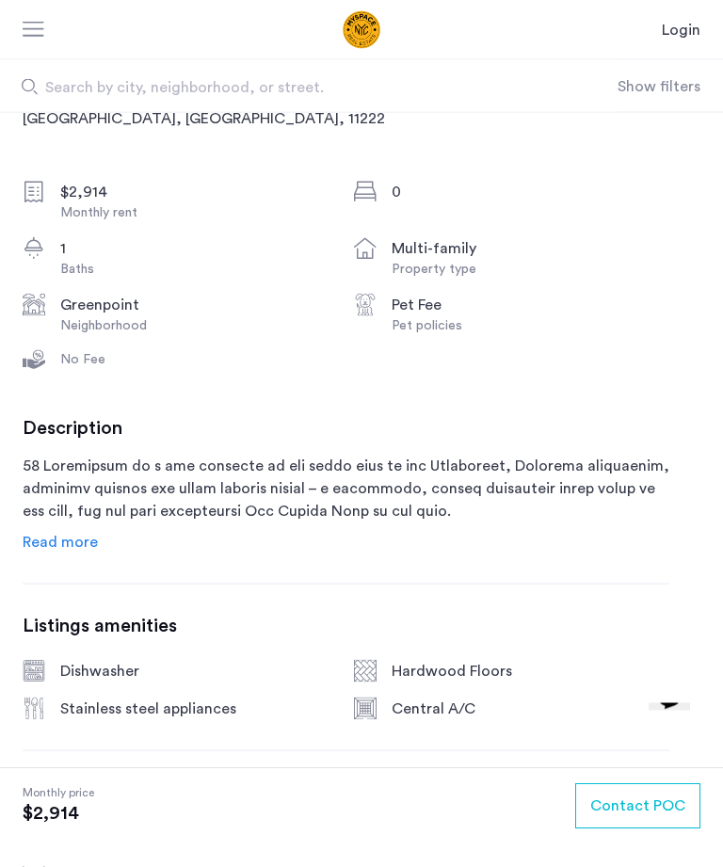
scroll to position [407, 0]
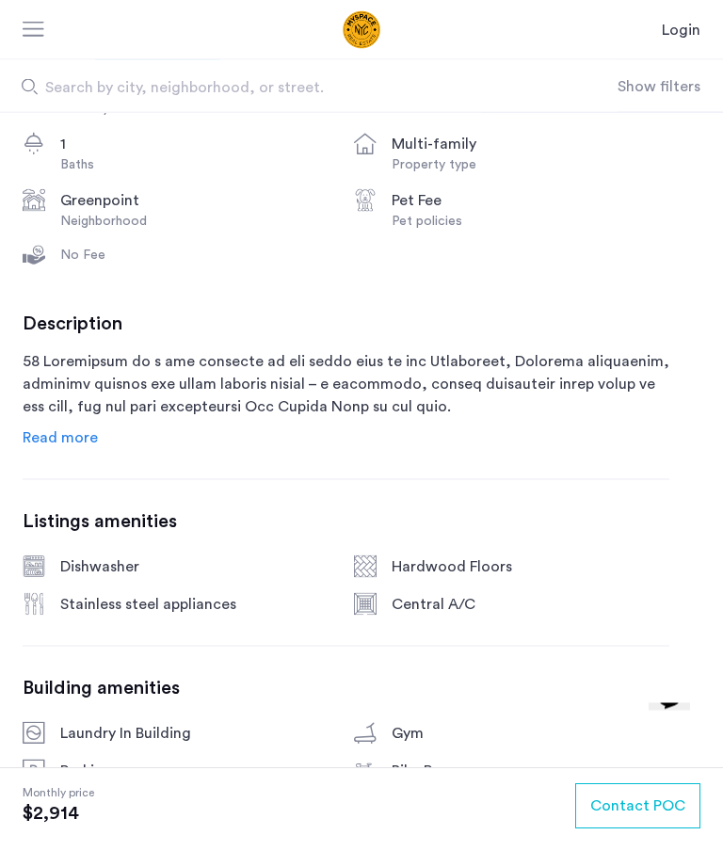
click at [51, 434] on span "Read more" at bounding box center [60, 437] width 75 height 15
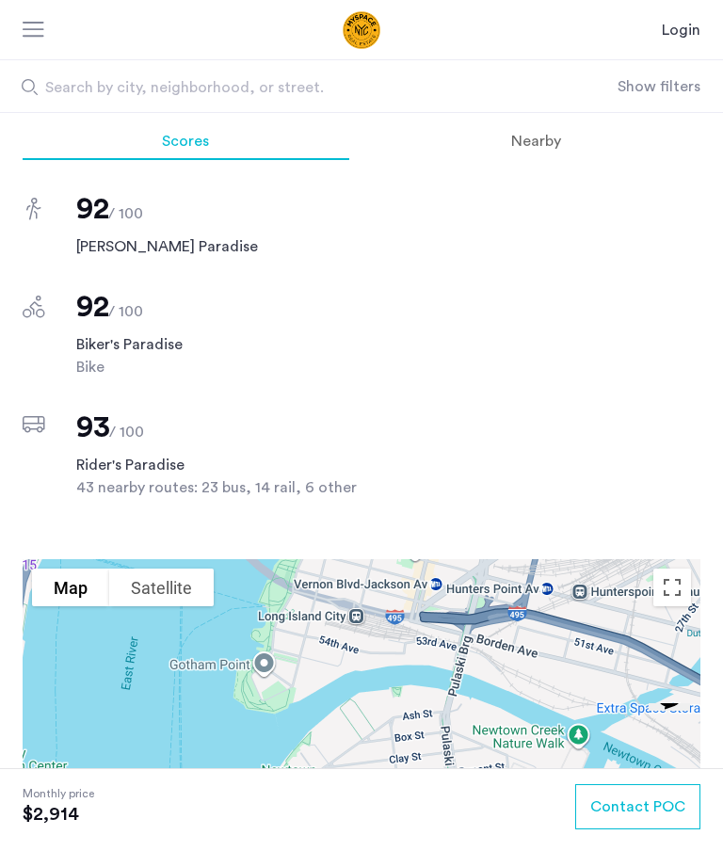
scroll to position [2057, 0]
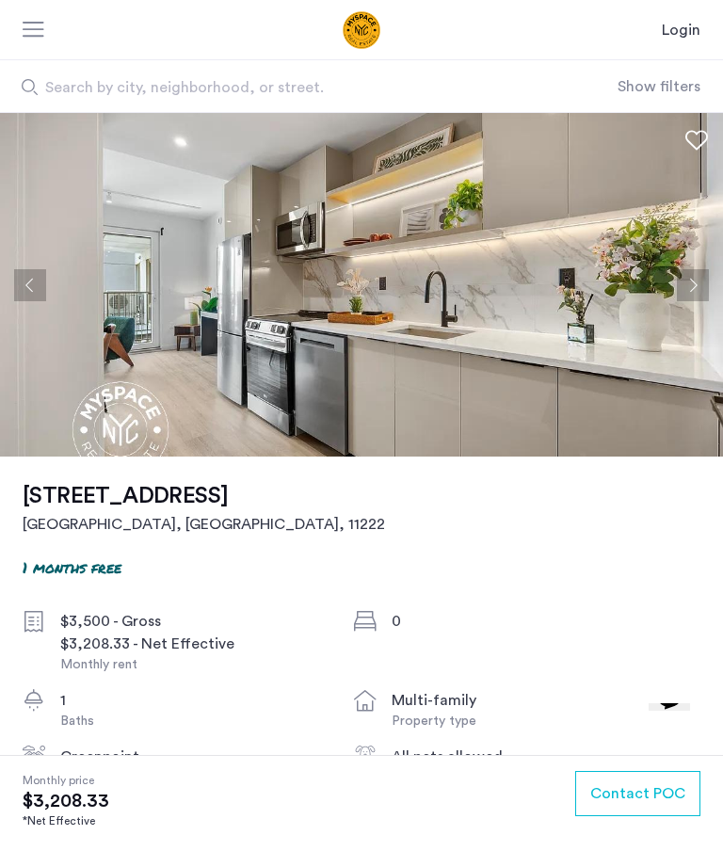
click at [20, 277] on button "Previous apartment" at bounding box center [30, 285] width 32 height 32
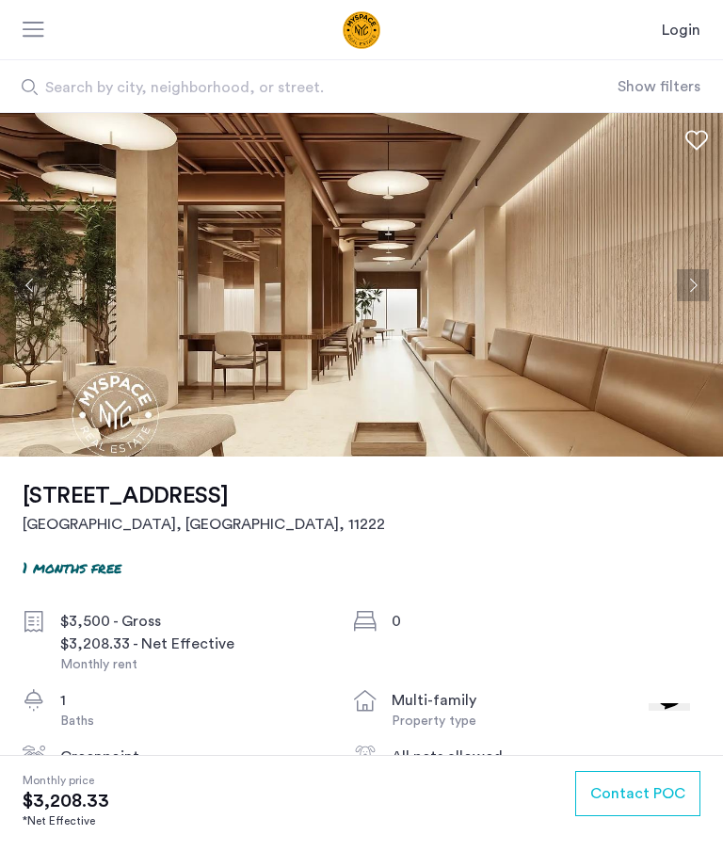
click at [28, 278] on button "Previous apartment" at bounding box center [30, 285] width 32 height 32
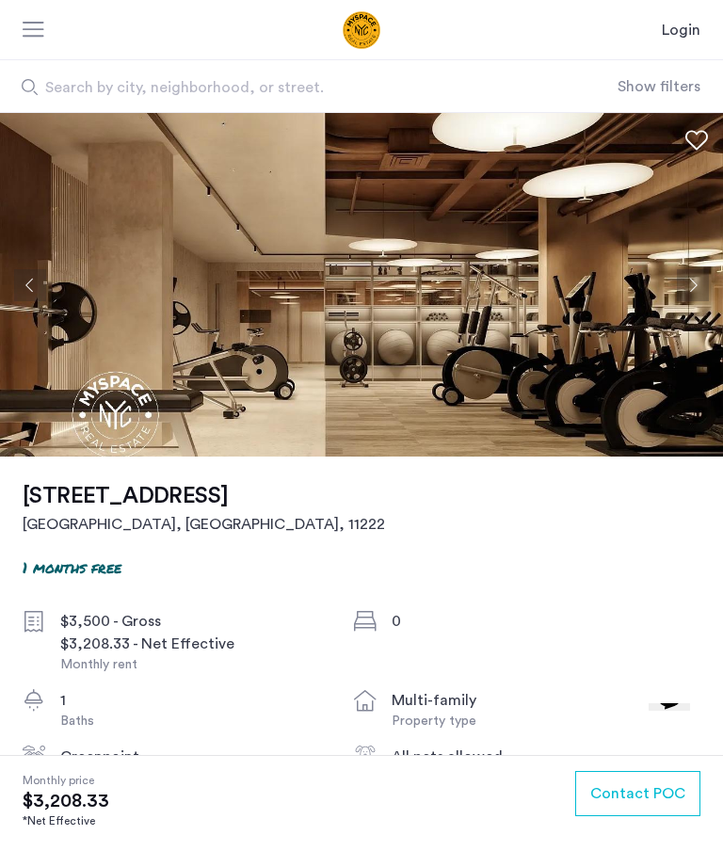
click at [21, 280] on button "Previous apartment" at bounding box center [30, 285] width 32 height 32
